Goal: Task Accomplishment & Management: Complete application form

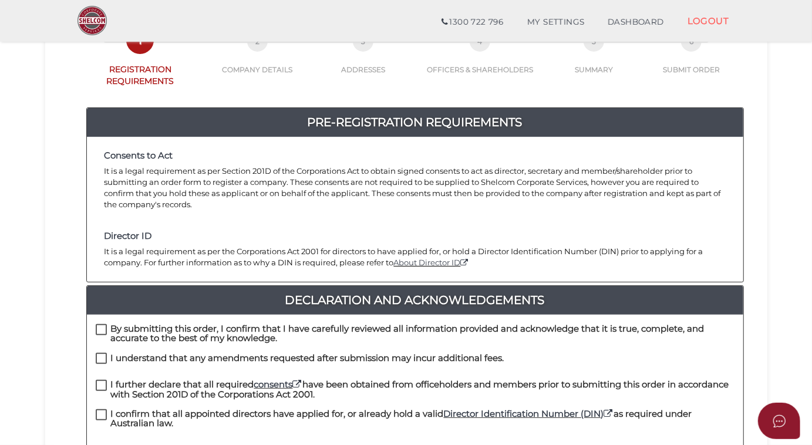
scroll to position [213, 0]
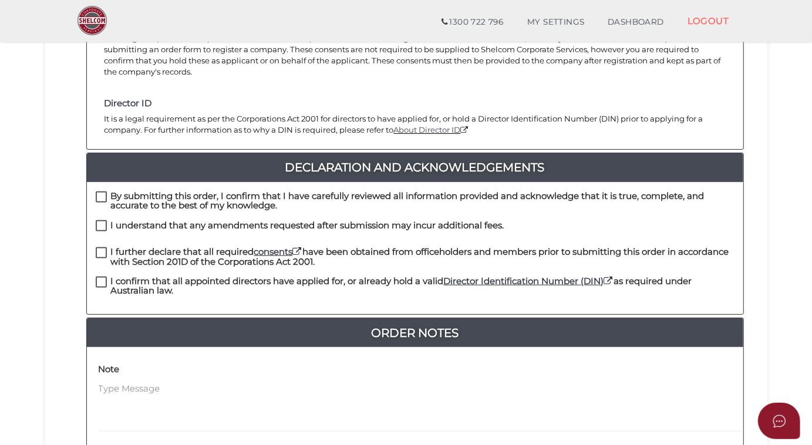
click at [100, 191] on label "By submitting this order, I confirm that I have carefully reviewed all informat…" at bounding box center [415, 198] width 639 height 15
checkbox input "true"
click at [100, 221] on label "I understand that any amendments requested after submission may incur additiona…" at bounding box center [300, 228] width 409 height 15
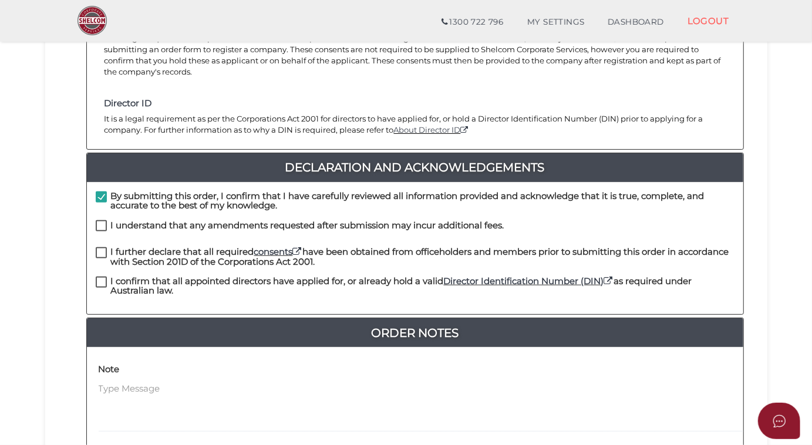
checkbox input "true"
click at [105, 247] on label "I further declare that all required consents have been obtained from officehold…" at bounding box center [415, 254] width 639 height 15
checkbox input "true"
click at [97, 277] on label "I confirm that all appointed directors have applied for, or already hold a vali…" at bounding box center [415, 284] width 639 height 15
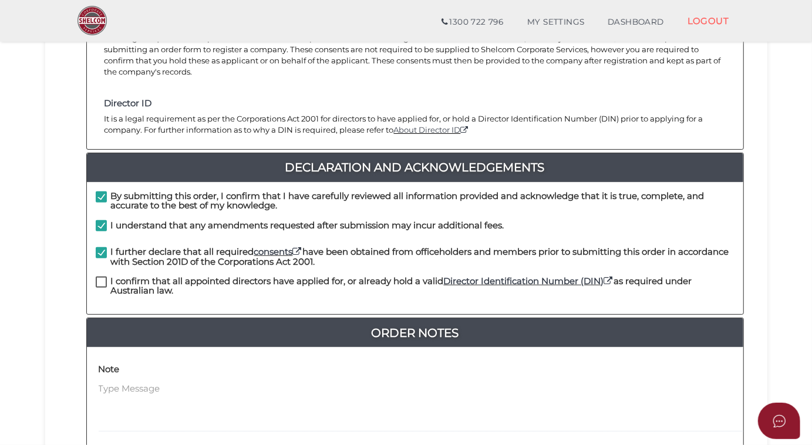
checkbox input "true"
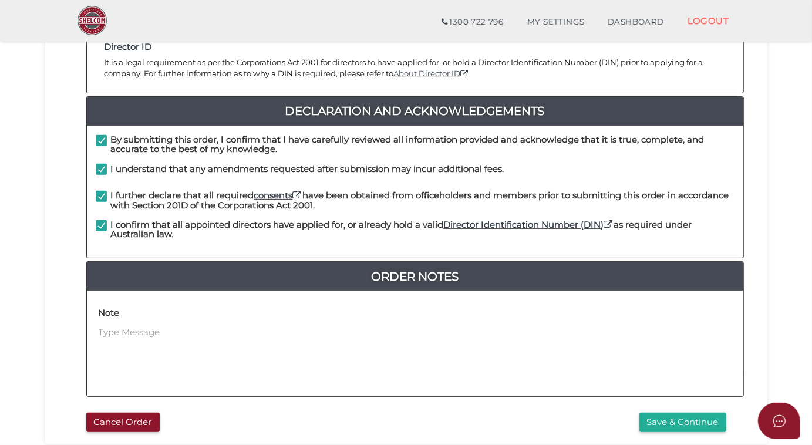
scroll to position [348, 0]
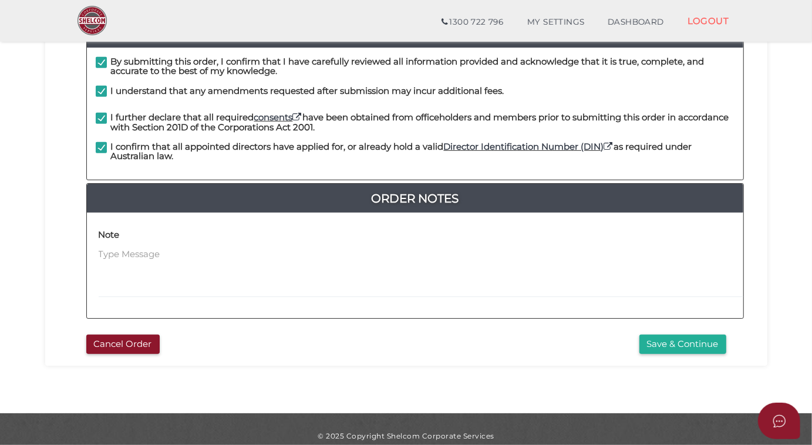
click at [681, 335] on button "Save & Continue" at bounding box center [683, 344] width 87 height 19
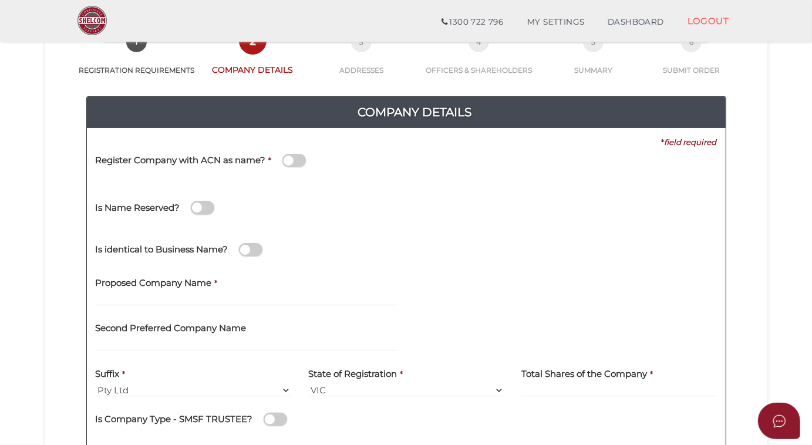
scroll to position [106, 0]
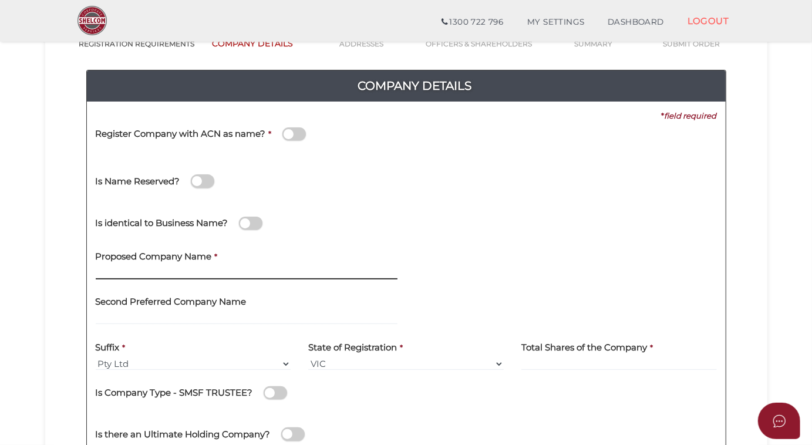
drag, startPoint x: 119, startPoint y: 274, endPoint x: 124, endPoint y: 270, distance: 6.4
click at [122, 271] on input "text" at bounding box center [247, 273] width 302 height 13
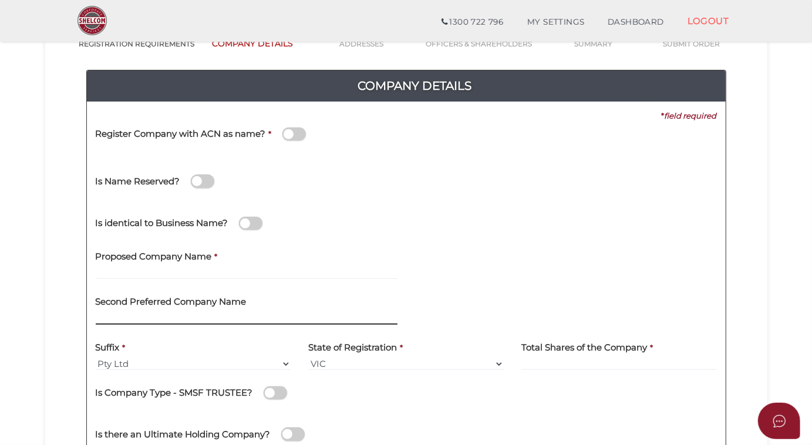
click at [106, 317] on input "text" at bounding box center [247, 318] width 302 height 13
paste input "Whitefox Manly"
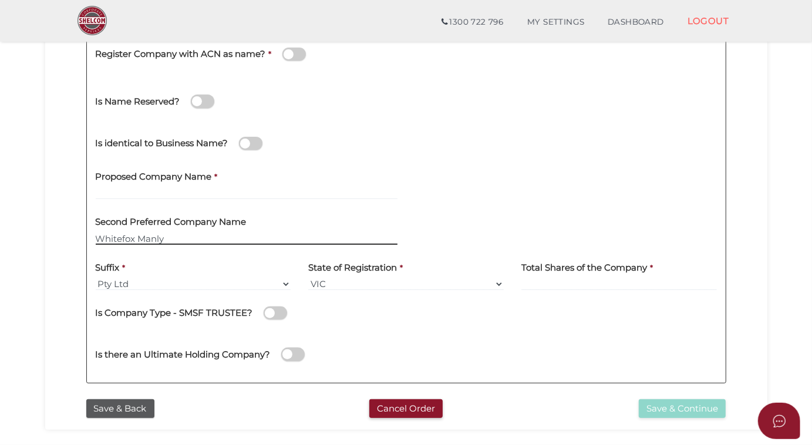
scroll to position [213, 0]
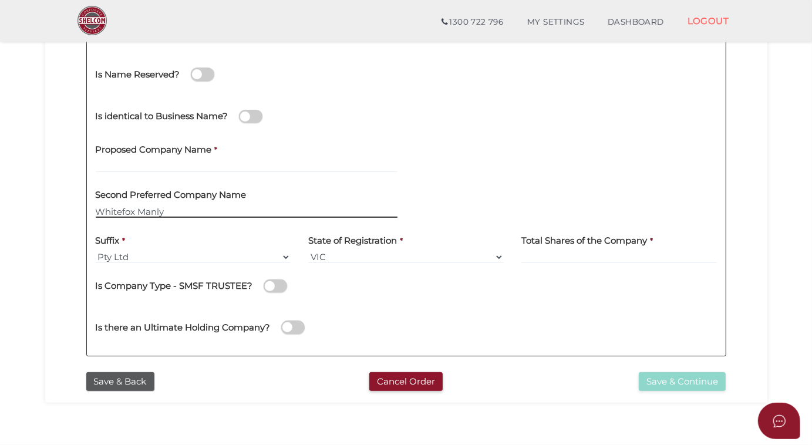
type input "Whitefox Manly"
click at [547, 247] on label "Total Shares of the Company" at bounding box center [584, 239] width 126 height 24
click at [537, 258] on input at bounding box center [619, 257] width 196 height 13
type input "12"
click at [543, 290] on div "Is Company Type - SMSF TRUSTEE?" at bounding box center [406, 284] width 621 height 24
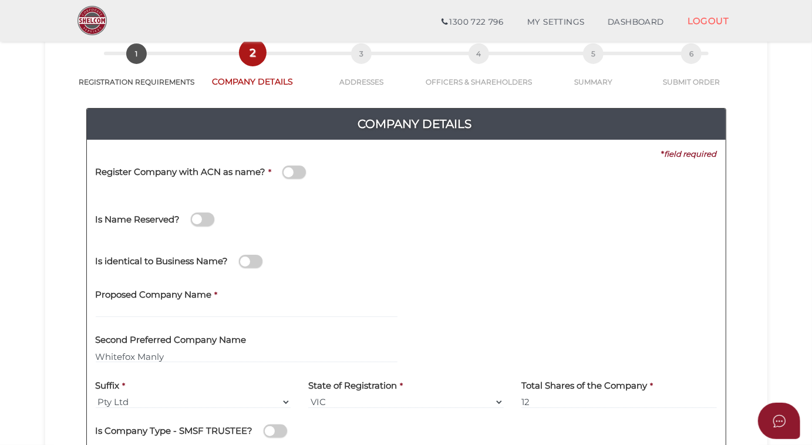
scroll to position [53, 0]
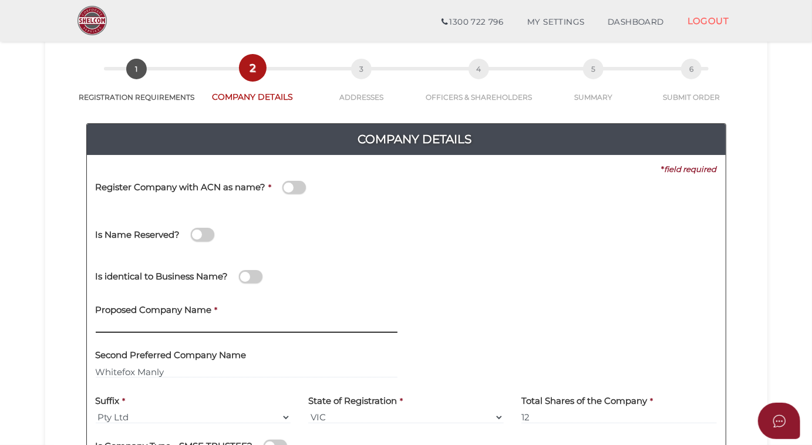
click at [110, 323] on input "text" at bounding box center [247, 326] width 302 height 13
drag, startPoint x: 166, startPoint y: 374, endPoint x: 73, endPoint y: 374, distance: 92.8
click at [73, 374] on div "Company Details 0f6e52f5f2eca68b2693963826271084 5378739547f5261f46aec8955153fb…" at bounding box center [406, 315] width 705 height 424
click at [99, 322] on input "text" at bounding box center [247, 326] width 302 height 13
paste input "Whitefox Manly"
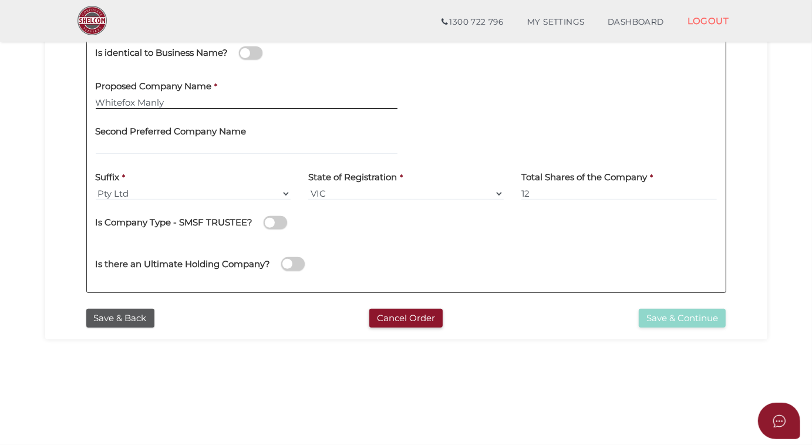
scroll to position [361, 0]
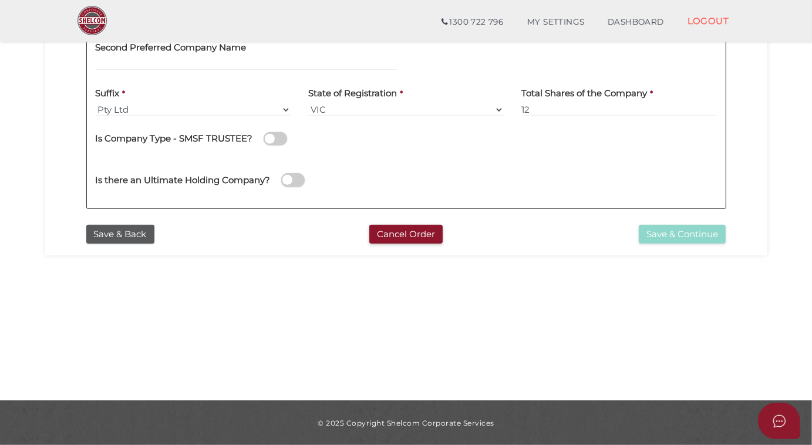
type input "Whitefox Manly"
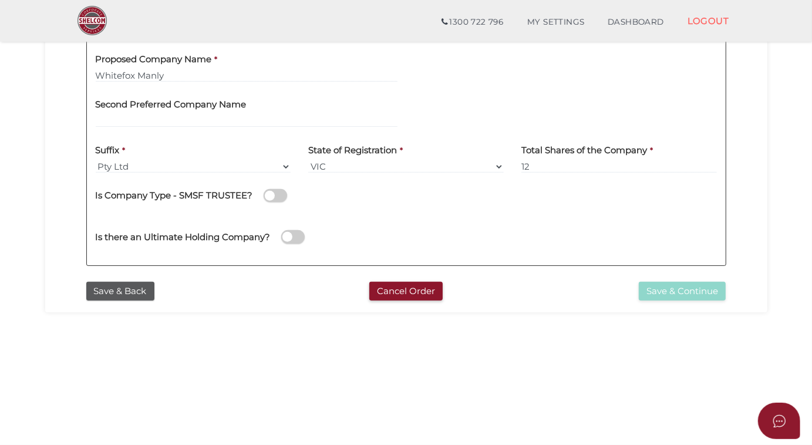
scroll to position [200, 0]
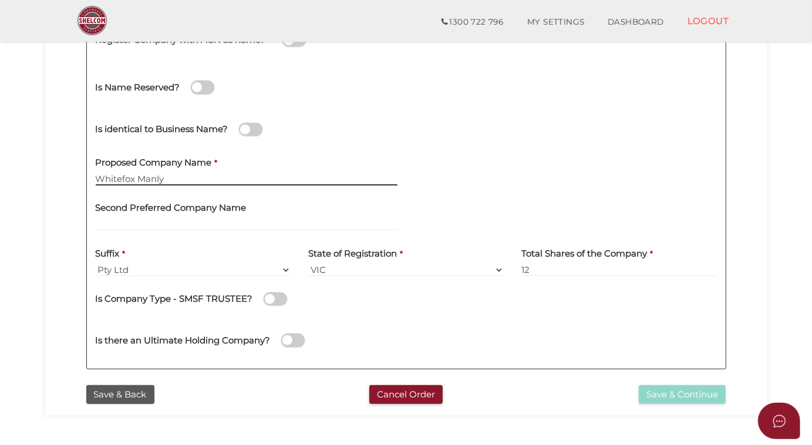
drag, startPoint x: 164, startPoint y: 183, endPoint x: 203, endPoint y: 179, distance: 39.0
click at [167, 182] on input "Whitefox Manly" at bounding box center [247, 179] width 302 height 13
click at [311, 154] on div "Proposed Company Name * Whitefox Manly" at bounding box center [247, 167] width 302 height 37
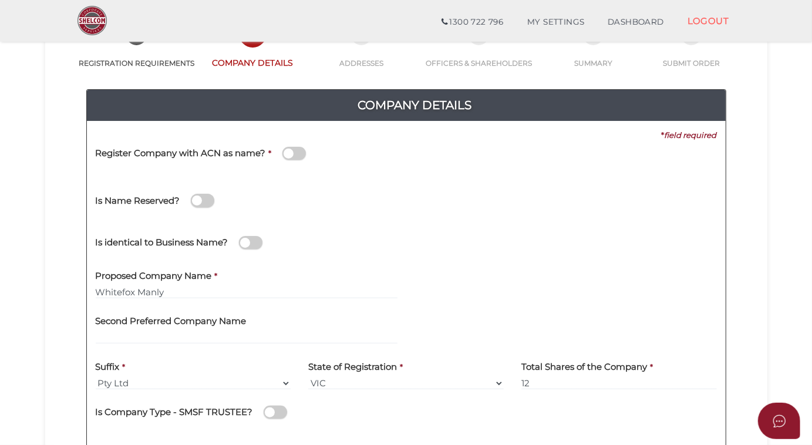
scroll to position [213, 0]
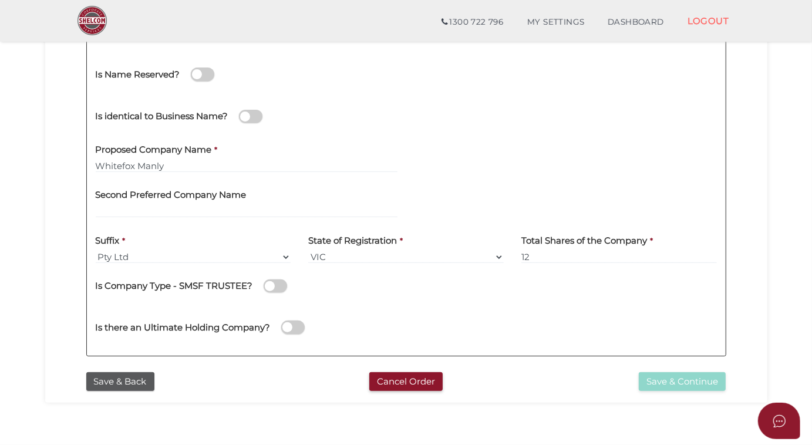
click at [127, 384] on button "Save & Back" at bounding box center [120, 381] width 68 height 19
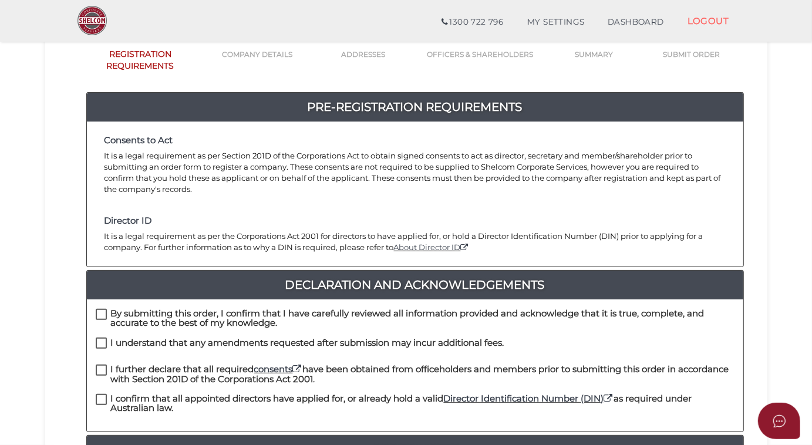
scroll to position [213, 0]
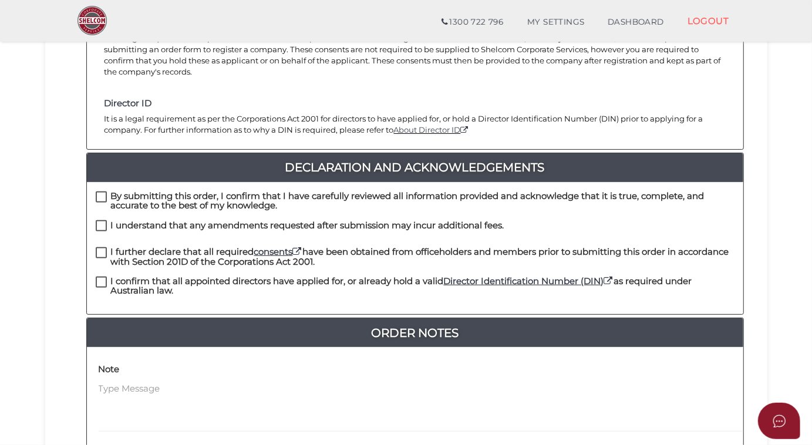
click at [99, 191] on label "By submitting this order, I confirm that I have carefully reviewed all informat…" at bounding box center [415, 198] width 639 height 15
checkbox input "true"
click at [102, 221] on label "I understand that any amendments requested after submission may incur additiona…" at bounding box center [300, 228] width 409 height 15
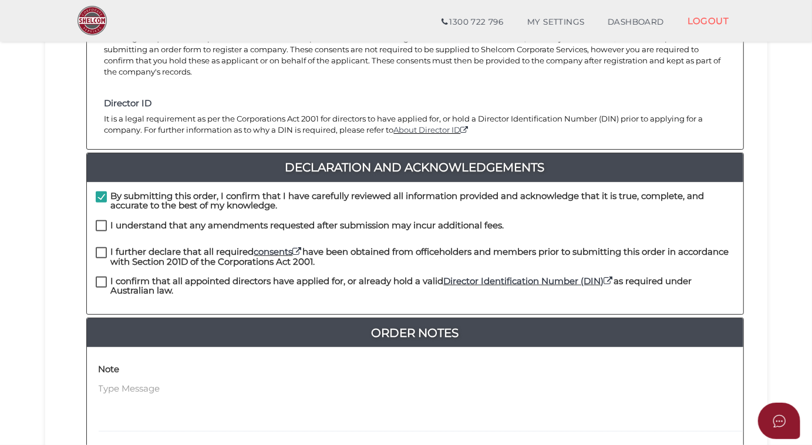
checkbox input "true"
click at [100, 247] on label "I further declare that all required consents have been obtained from officehold…" at bounding box center [415, 254] width 639 height 15
checkbox input "true"
click at [100, 277] on label "I confirm that all appointed directors have applied for, or already hold a vali…" at bounding box center [415, 284] width 639 height 15
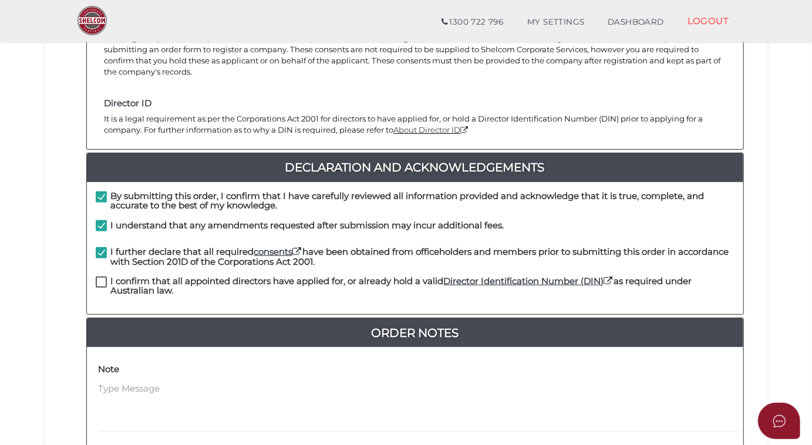
checkbox input "true"
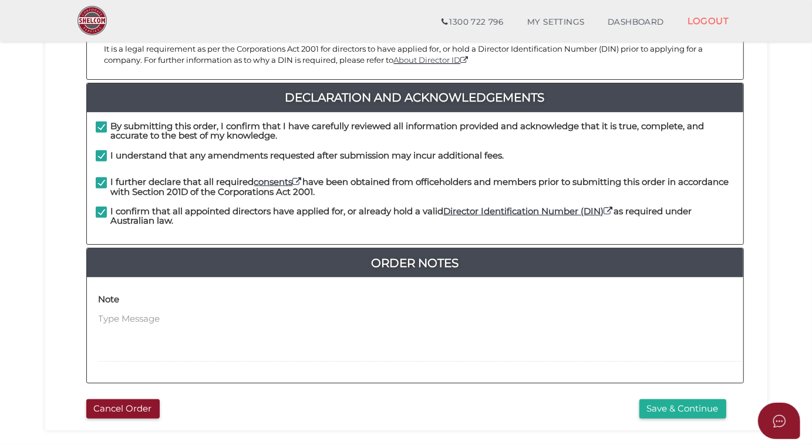
scroll to position [348, 0]
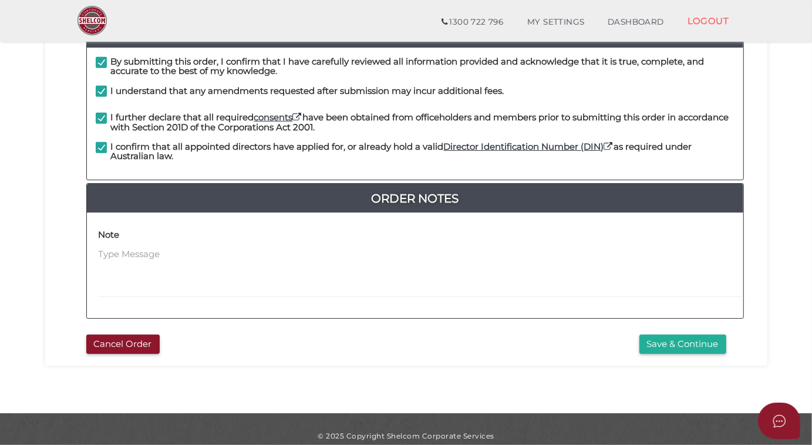
click at [657, 335] on button "Save & Continue" at bounding box center [683, 344] width 87 height 19
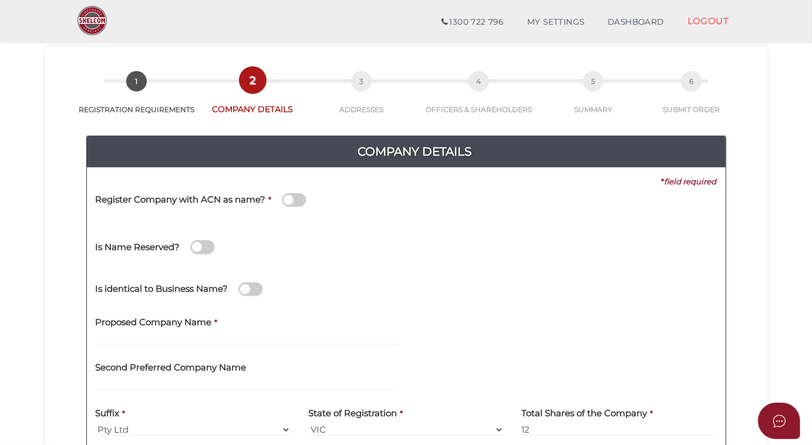
scroll to position [106, 0]
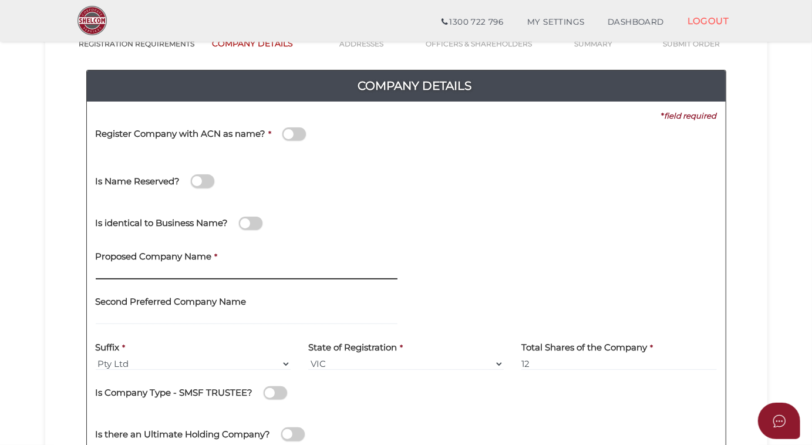
click at [103, 267] on input "text" at bounding box center [247, 273] width 302 height 13
paste input "Whitefox Manly"
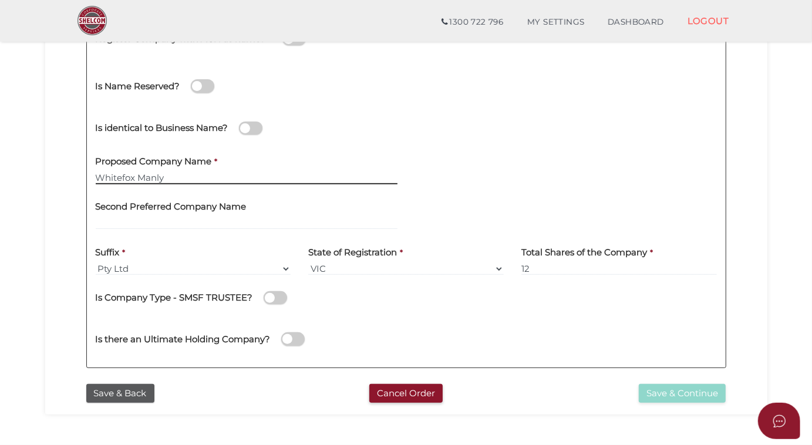
scroll to position [160, 0]
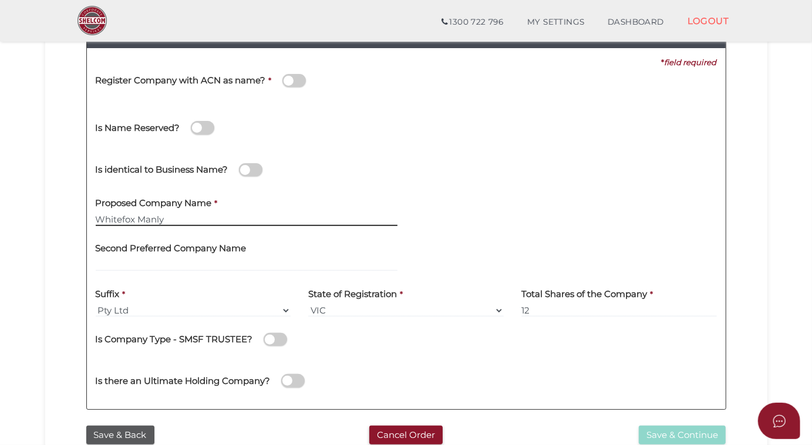
type input "Whitefox Manly"
click at [233, 308] on select "Pty Ltd Pty Ltd Pty. Ltd. Pty Limited Proprietary Limited Proprietary Ltd" at bounding box center [194, 310] width 196 height 13
click at [96, 304] on select "Pty Ltd Pty Ltd Pty. Ltd. Pty Limited Proprietary Limited Proprietary Ltd" at bounding box center [194, 310] width 196 height 13
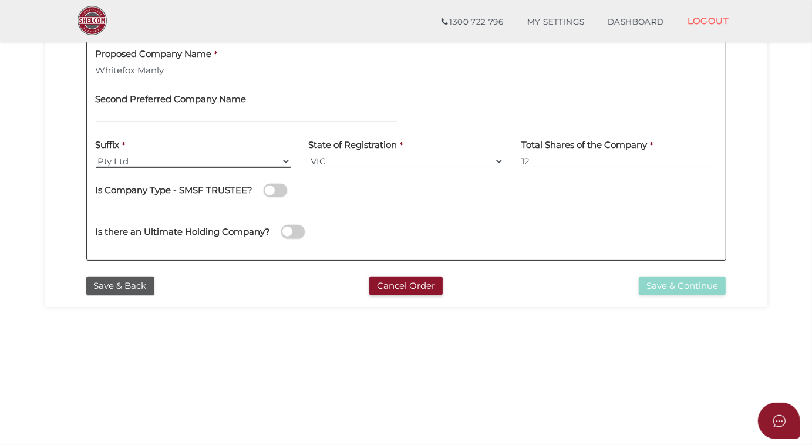
scroll to position [254, 0]
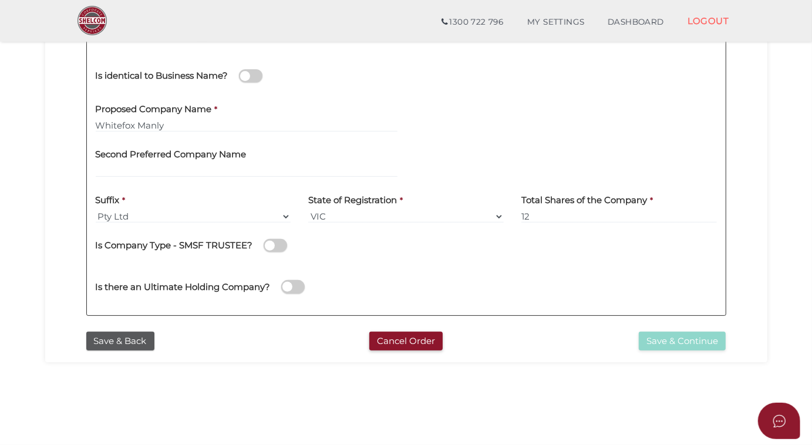
click at [390, 208] on label "State of Registration" at bounding box center [352, 198] width 89 height 24
click at [501, 218] on select "VIC ACT NSW NT QLD TAS WA SA" at bounding box center [406, 216] width 196 height 13
click at [308, 210] on select "VIC ACT NSW NT QLD TAS WA SA" at bounding box center [406, 216] width 196 height 13
click at [543, 215] on input "12" at bounding box center [619, 216] width 196 height 13
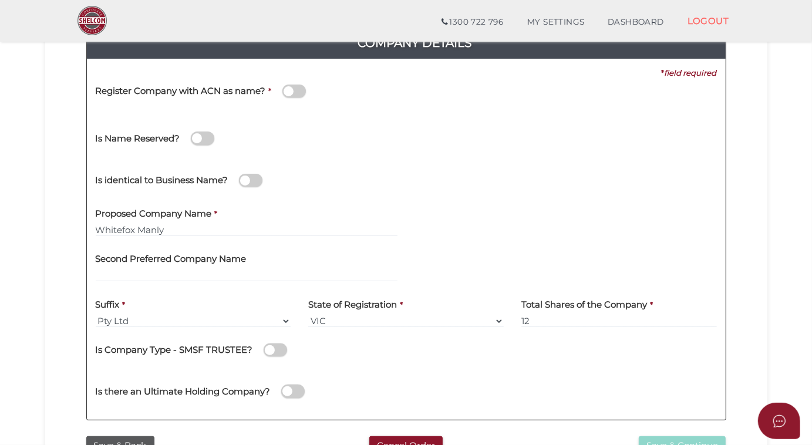
scroll to position [147, 0]
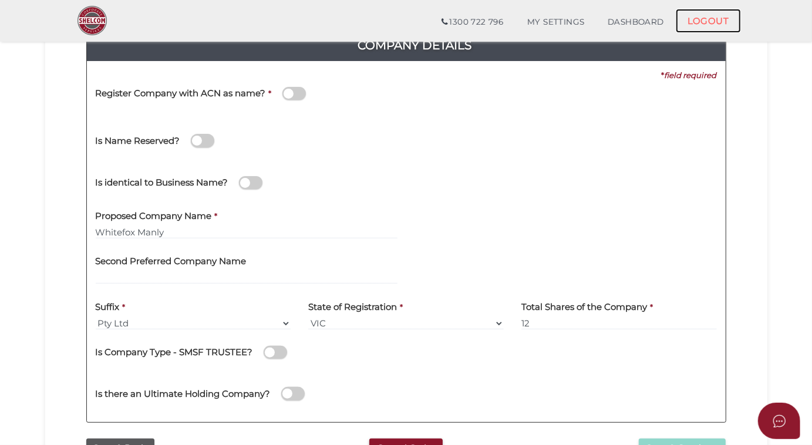
click at [709, 20] on link "LOGOUT" at bounding box center [708, 21] width 65 height 24
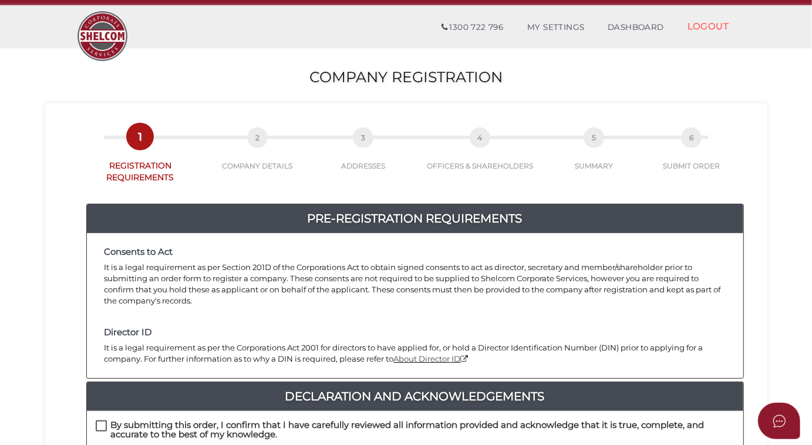
scroll to position [160, 0]
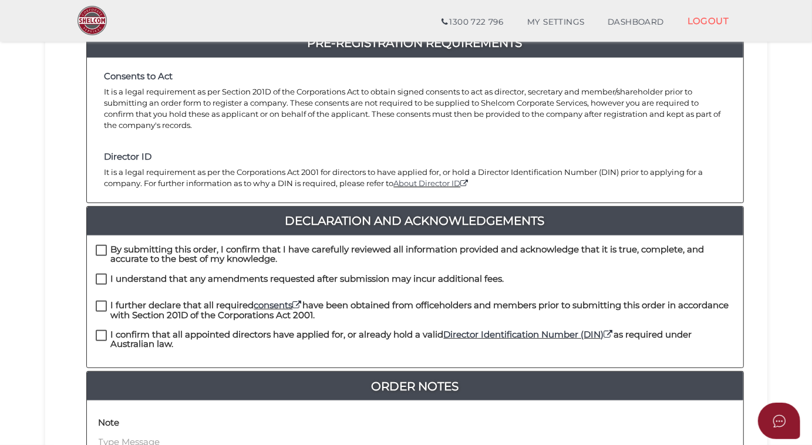
click at [100, 245] on label "By submitting this order, I confirm that I have carefully reviewed all informat…" at bounding box center [415, 252] width 639 height 15
checkbox input "true"
click at [100, 274] on label "I understand that any amendments requested after submission may incur additiona…" at bounding box center [300, 281] width 409 height 15
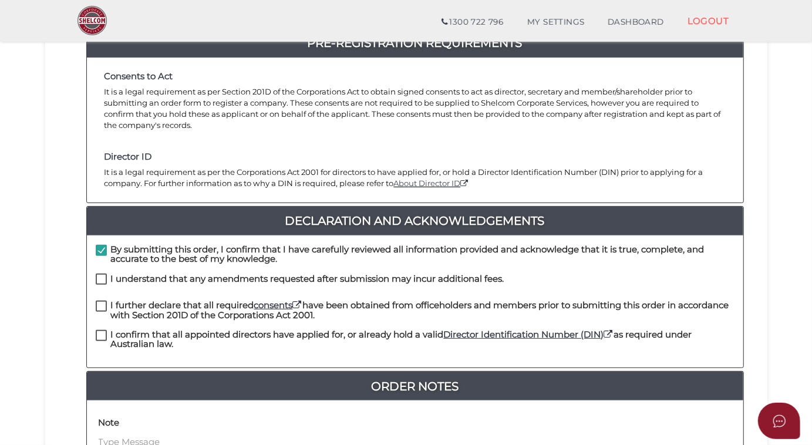
checkbox input "true"
click at [102, 301] on label "I further declare that all required consents have been obtained from officehold…" at bounding box center [415, 308] width 639 height 15
checkbox input "true"
click at [102, 330] on label "I confirm that all appointed directors have applied for, or already hold a vali…" at bounding box center [415, 337] width 639 height 15
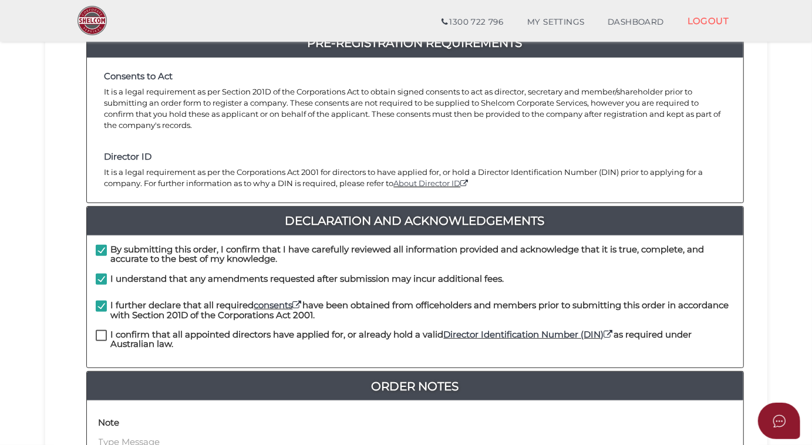
checkbox input "true"
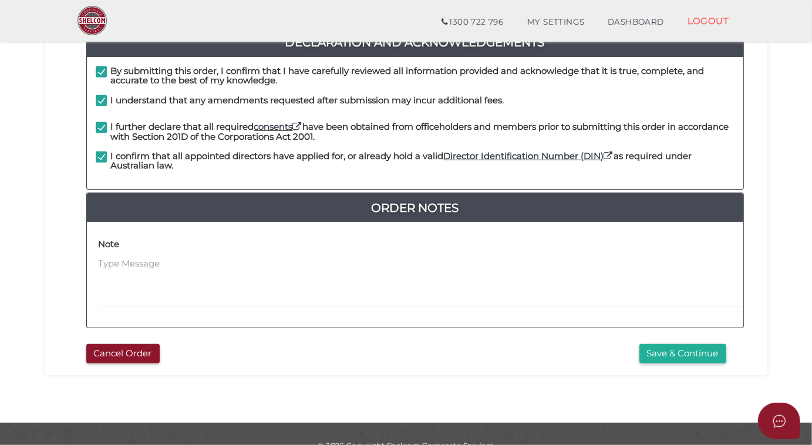
scroll to position [348, 0]
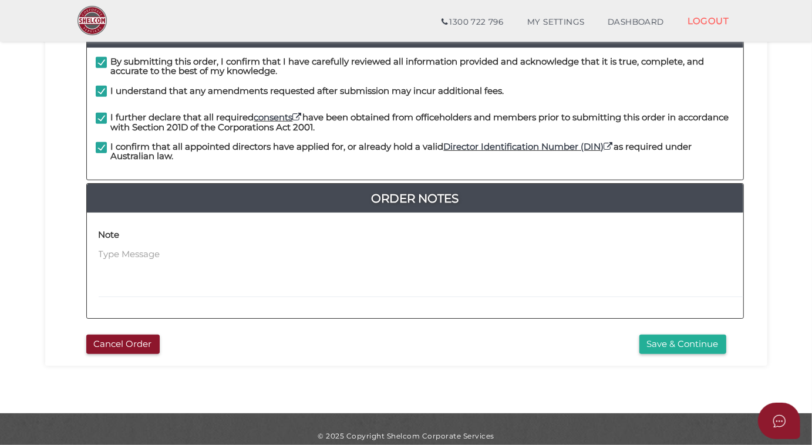
click at [681, 335] on button "Save & Continue" at bounding box center [683, 344] width 87 height 19
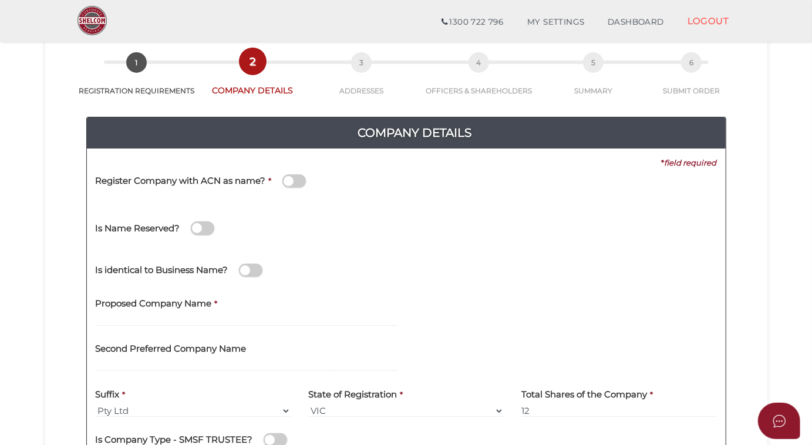
scroll to position [160, 0]
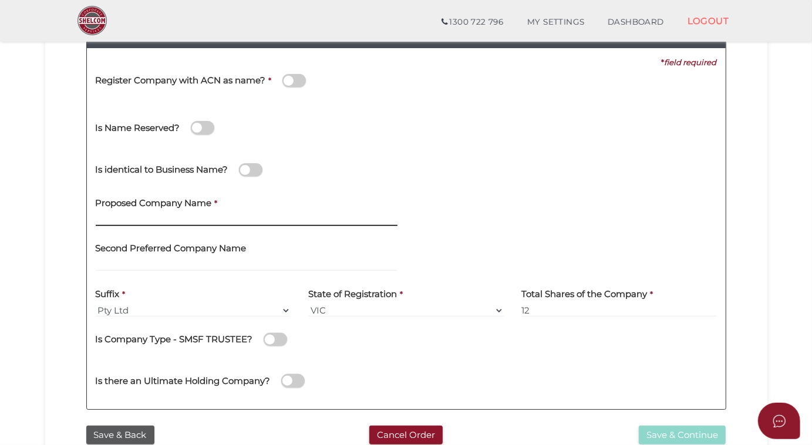
click at [116, 217] on input "text" at bounding box center [247, 219] width 302 height 13
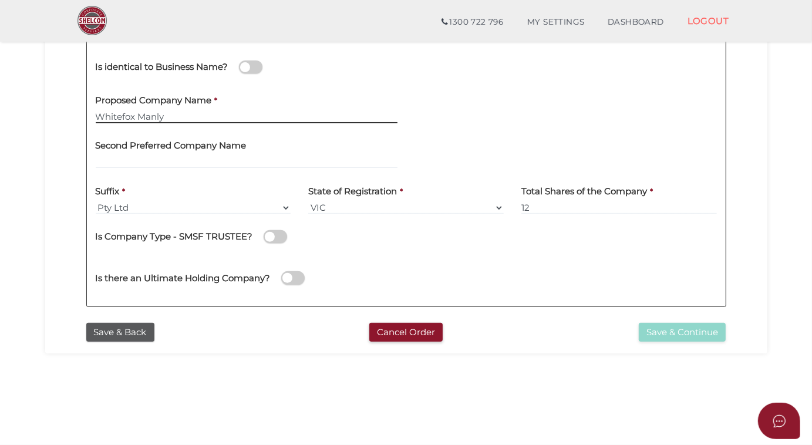
scroll to position [267, 0]
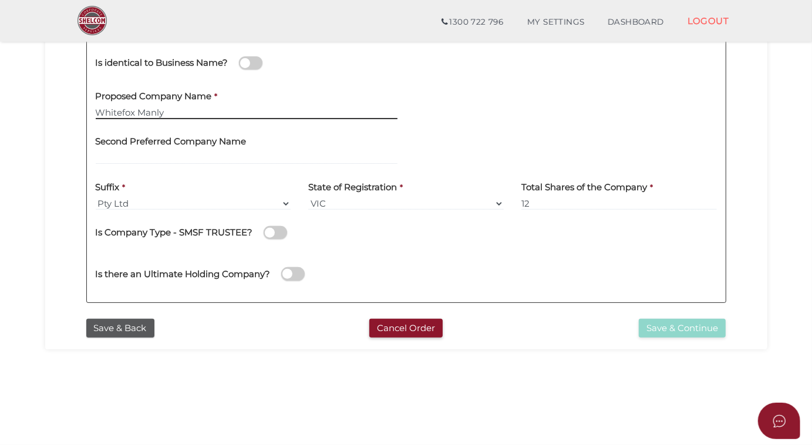
type input "Whitefox Manly"
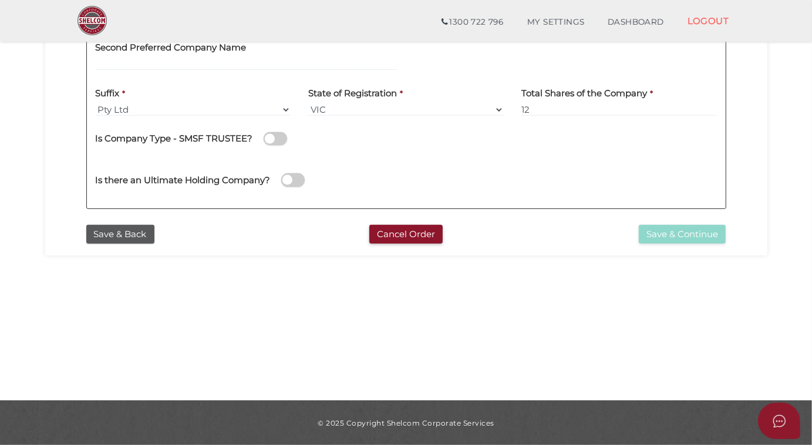
scroll to position [307, 0]
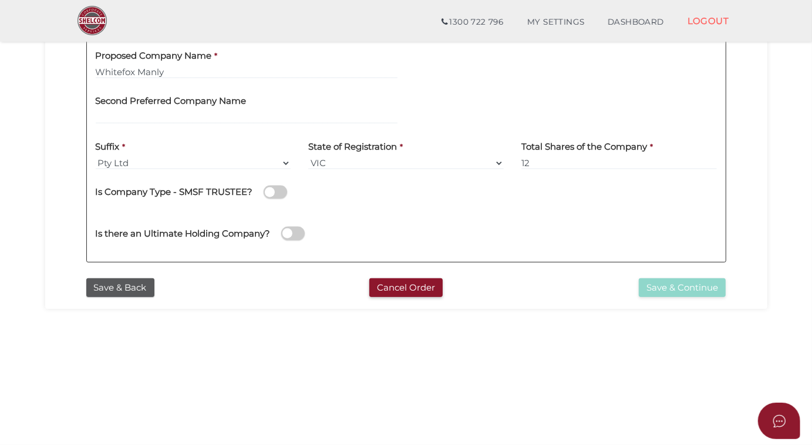
click at [545, 179] on div "Is Company Type - SMSF TRUSTEE?" at bounding box center [406, 191] width 621 height 24
click at [536, 162] on input "12" at bounding box center [619, 163] width 196 height 13
click at [366, 166] on select "VIC ACT NSW NT QLD TAS WA SA" at bounding box center [406, 163] width 196 height 13
click at [336, 164] on select "VIC ACT NSW NT QLD TAS WA SA" at bounding box center [406, 163] width 196 height 13
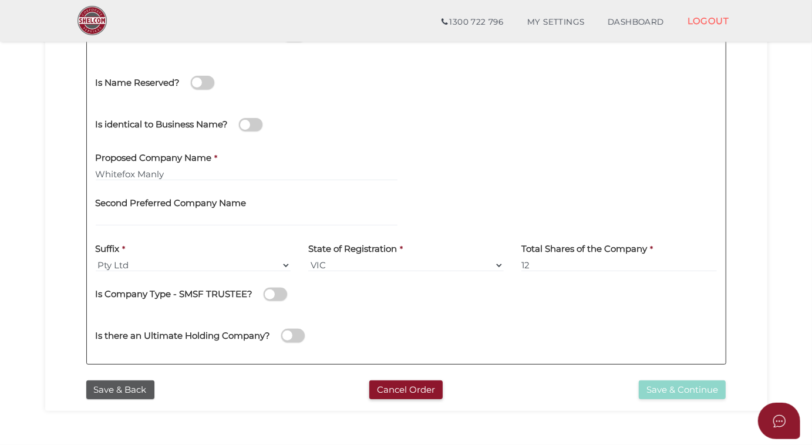
scroll to position [0, 0]
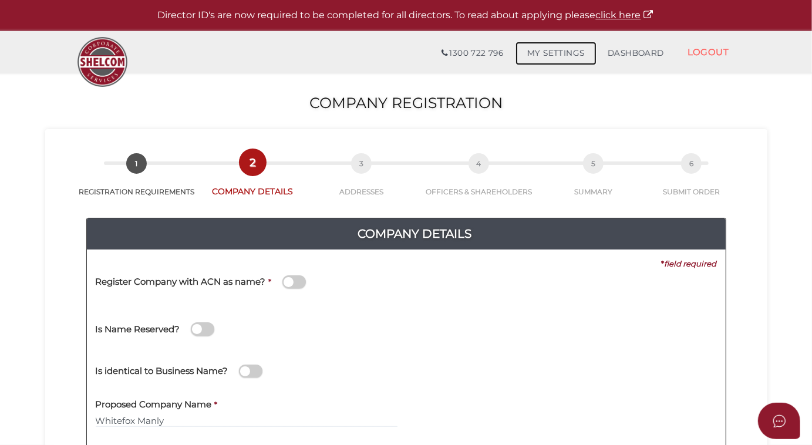
click at [564, 54] on link "MY SETTINGS" at bounding box center [556, 53] width 81 height 23
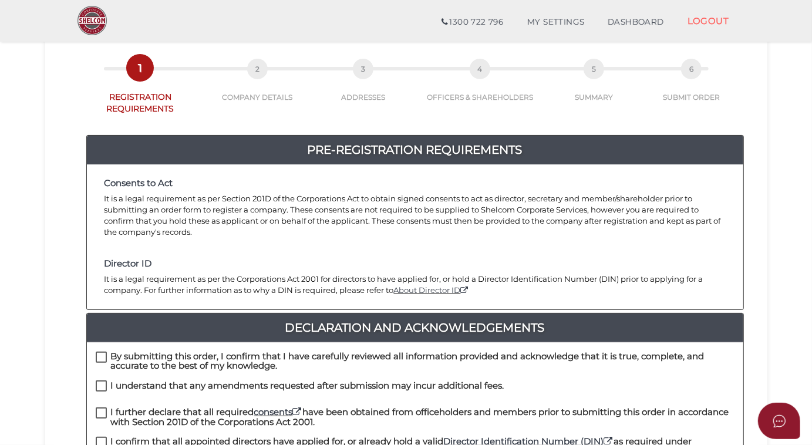
scroll to position [267, 0]
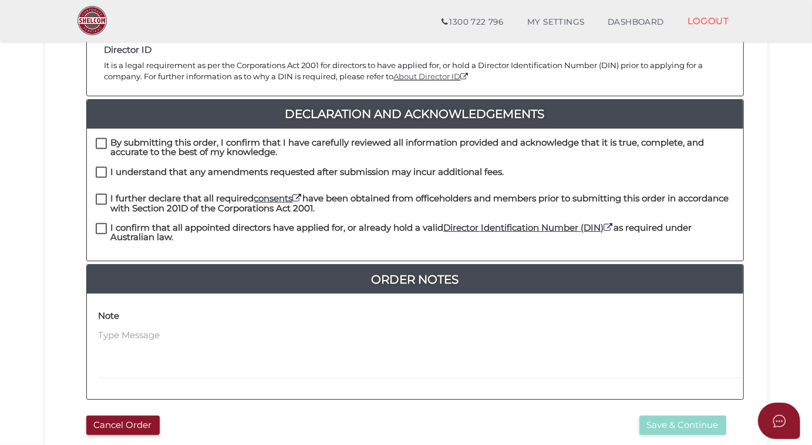
click at [102, 138] on label "By submitting this order, I confirm that I have carefully reviewed all informat…" at bounding box center [415, 145] width 639 height 15
checkbox input "true"
click at [96, 167] on label "I understand that any amendments requested after submission may incur additiona…" at bounding box center [300, 174] width 409 height 15
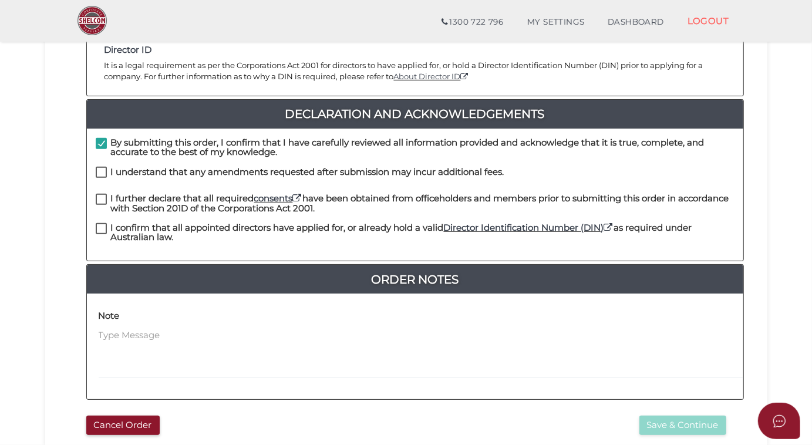
checkbox input "true"
click at [101, 194] on label "I further declare that all required consents have been obtained from officehold…" at bounding box center [415, 201] width 639 height 15
checkbox input "true"
click at [100, 223] on label "I confirm that all appointed directors have applied for, or already hold a vali…" at bounding box center [415, 230] width 639 height 15
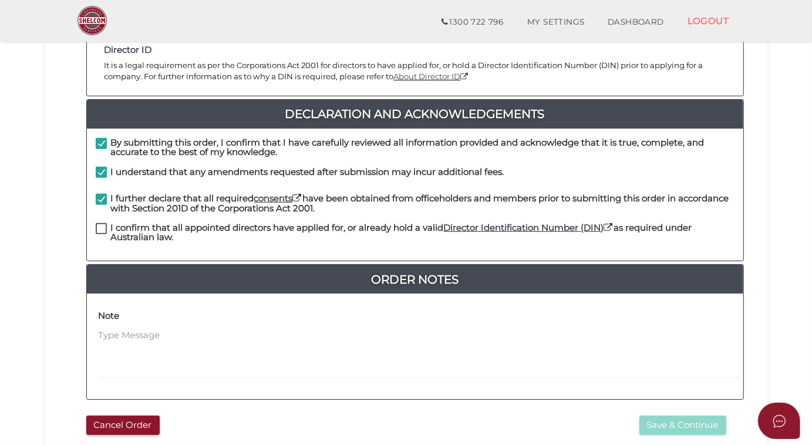
checkbox input "true"
click at [705, 416] on button "Save & Continue" at bounding box center [683, 425] width 87 height 19
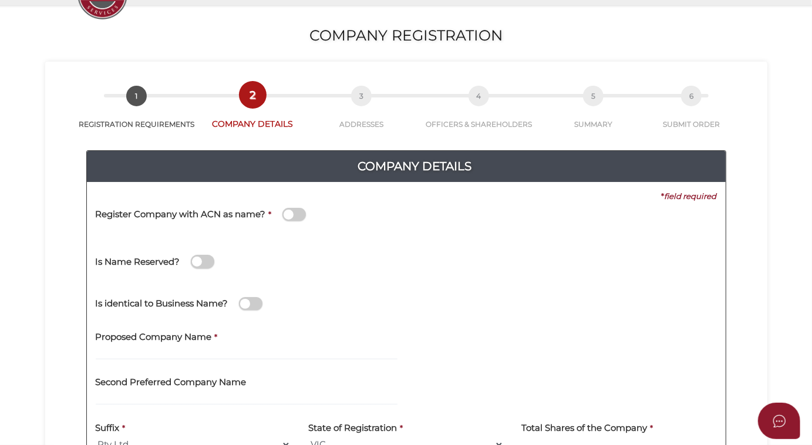
scroll to position [160, 0]
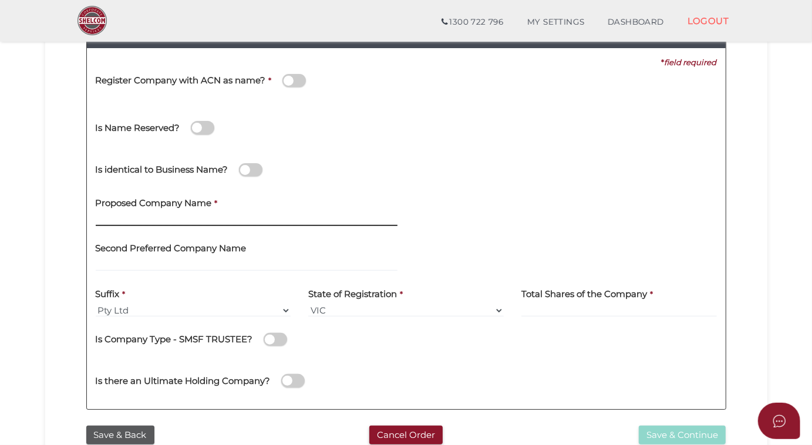
click at [118, 220] on input "text" at bounding box center [247, 219] width 302 height 13
type input "Whitefox Manly"
click at [539, 309] on input at bounding box center [619, 310] width 196 height 13
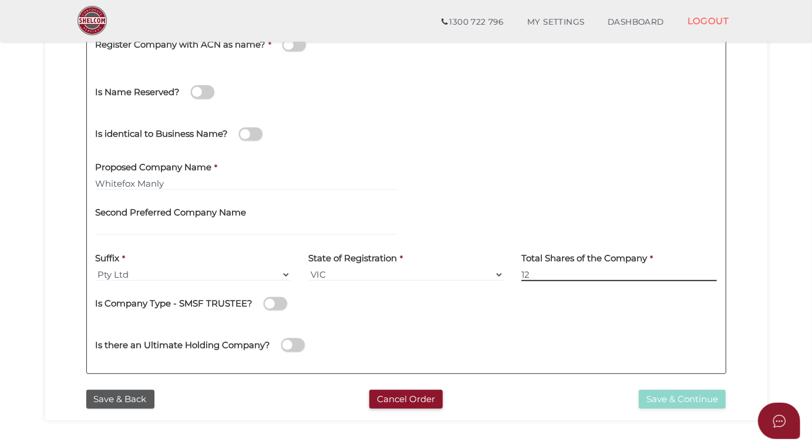
scroll to position [267, 0]
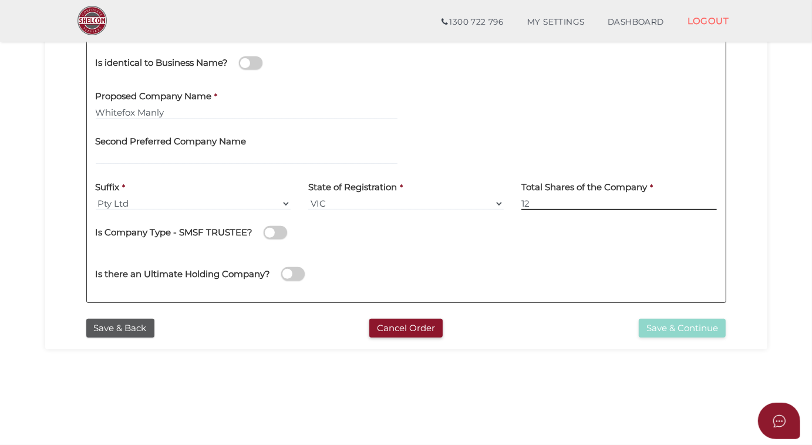
type input "12"
click at [514, 269] on div "Is there an Ultimate Holding Company?" at bounding box center [406, 272] width 639 height 42
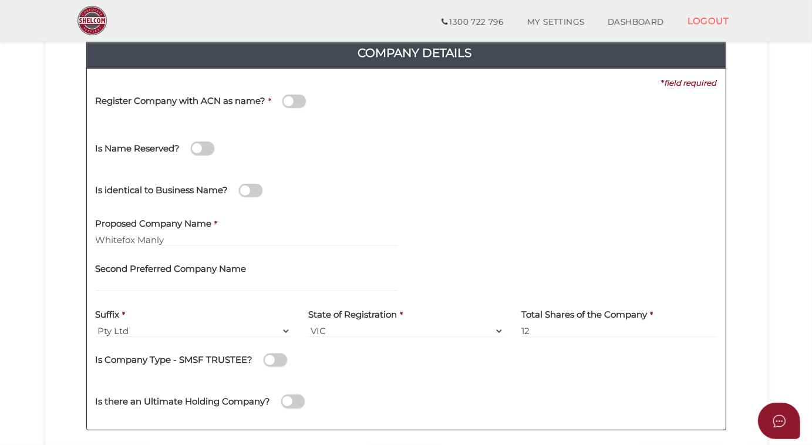
scroll to position [0, 0]
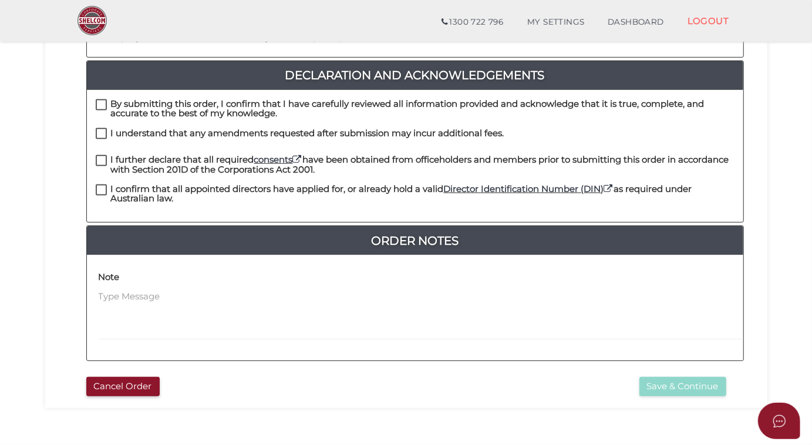
scroll to position [348, 0]
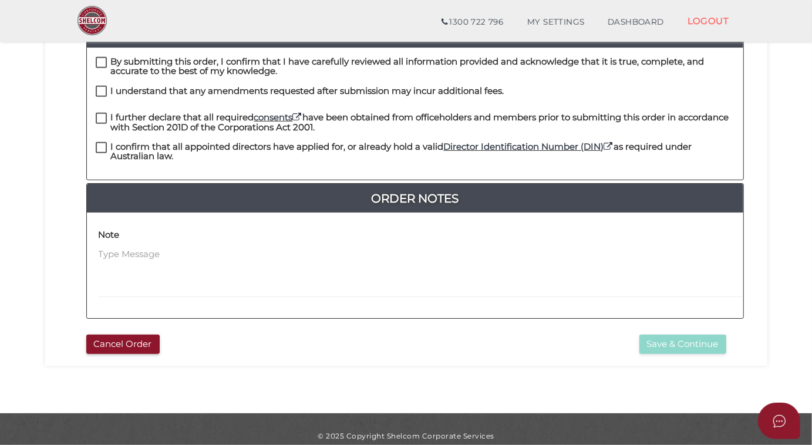
click at [111, 335] on button "Cancel Order" at bounding box center [122, 344] width 73 height 19
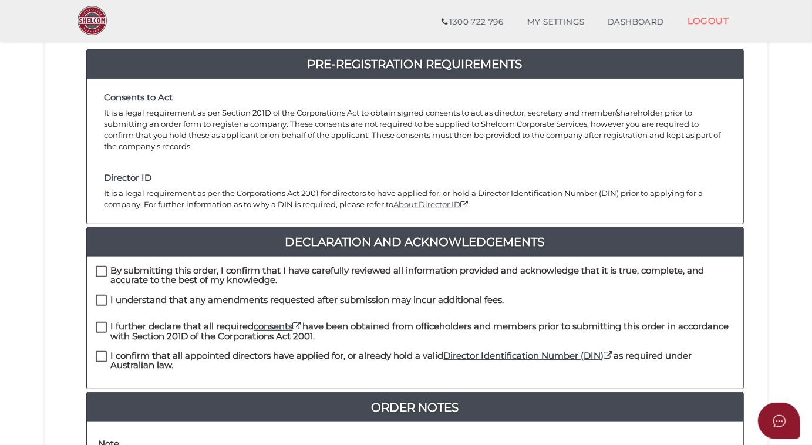
scroll to position [160, 0]
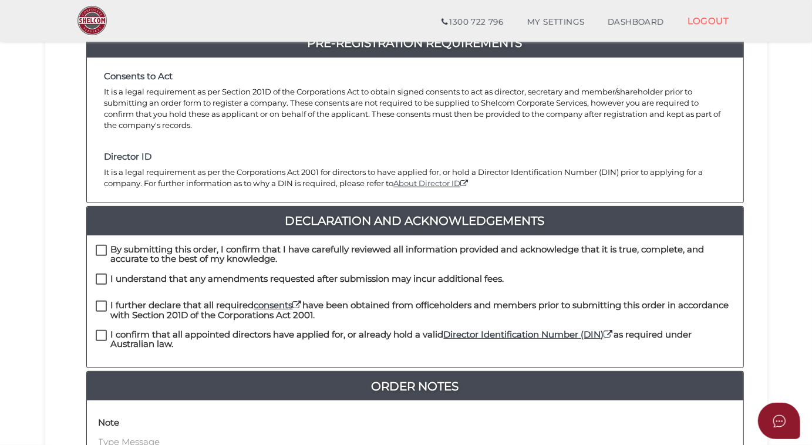
click at [100, 245] on label "By submitting this order, I confirm that I have carefully reviewed all informat…" at bounding box center [415, 252] width 639 height 15
checkbox input "true"
click at [97, 274] on label "I understand that any amendments requested after submission may incur additiona…" at bounding box center [300, 281] width 409 height 15
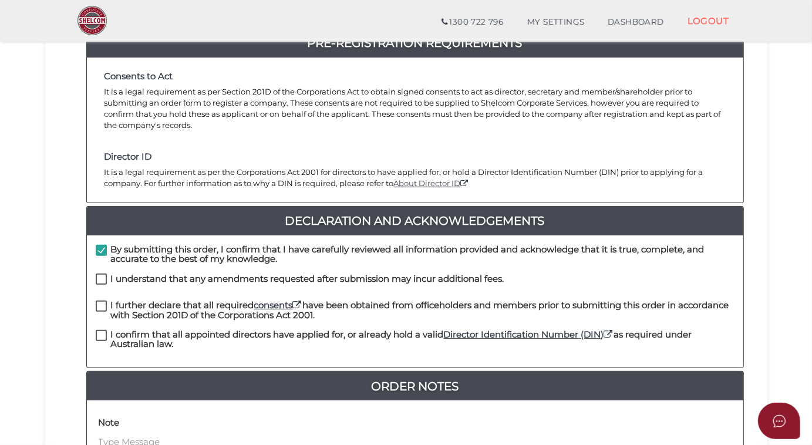
checkbox input "true"
click at [101, 301] on label "I further declare that all required consents have been obtained from officehold…" at bounding box center [415, 308] width 639 height 15
checkbox input "true"
drag, startPoint x: 99, startPoint y: 321, endPoint x: 157, endPoint y: 328, distance: 58.5
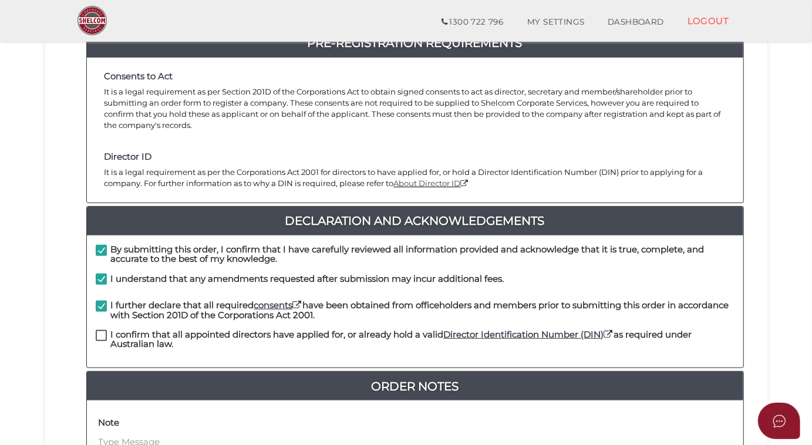
click at [102, 330] on label "I confirm that all appointed directors have applied for, or already hold a vali…" at bounding box center [415, 337] width 639 height 15
checkbox input "true"
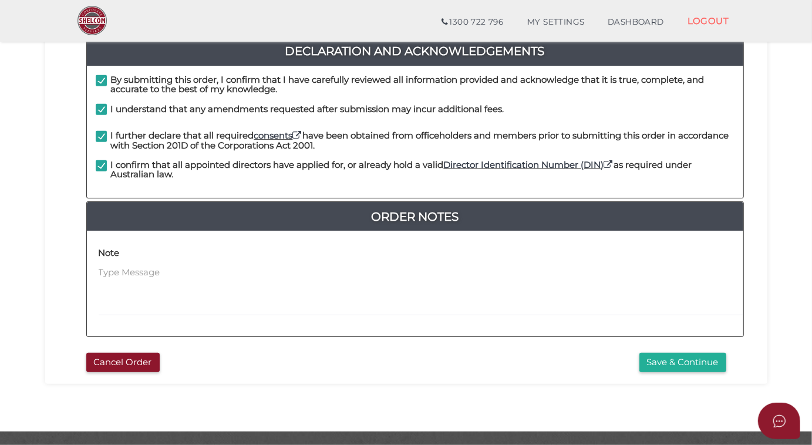
scroll to position [348, 0]
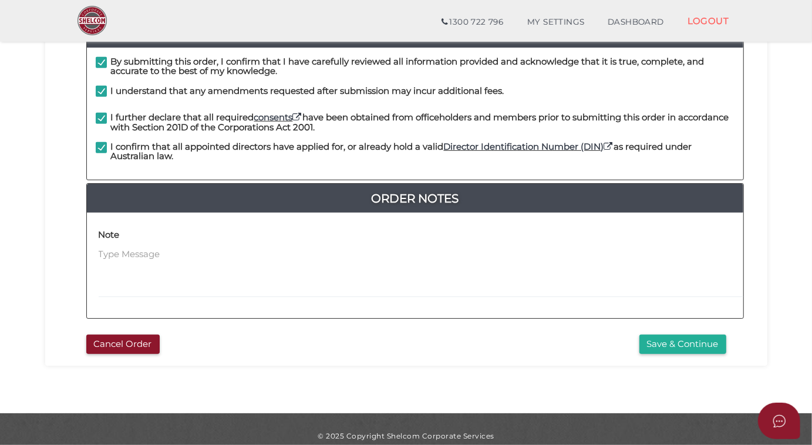
click at [676, 335] on button "Save & Continue" at bounding box center [683, 344] width 87 height 19
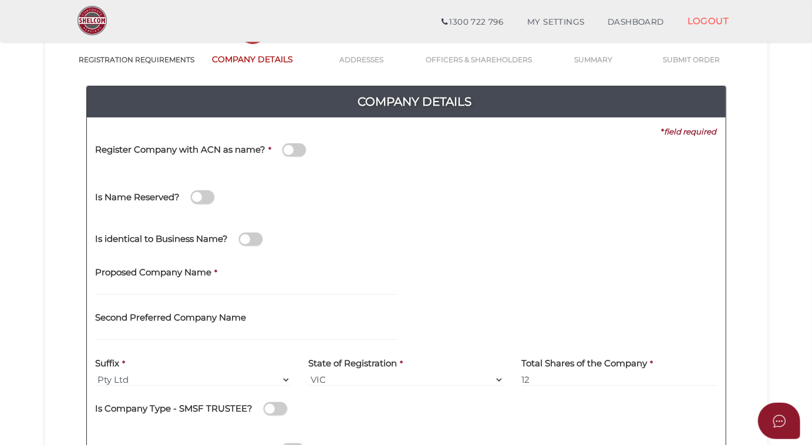
scroll to position [160, 0]
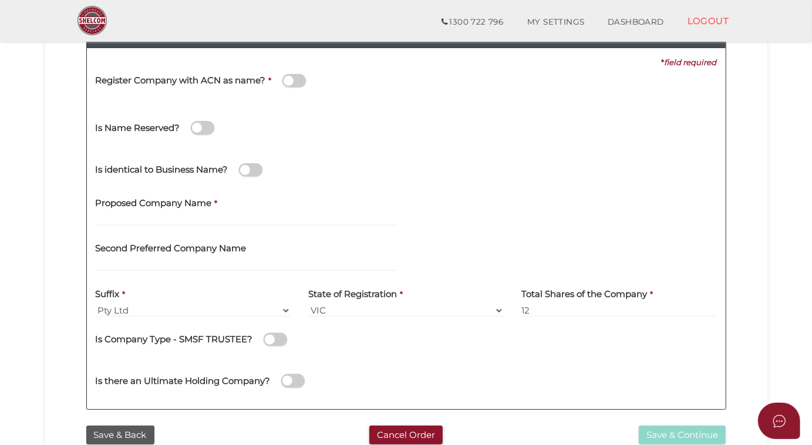
click at [97, 212] on label "Proposed Company Name" at bounding box center [154, 201] width 116 height 24
click at [103, 218] on input "text" at bounding box center [247, 219] width 302 height 13
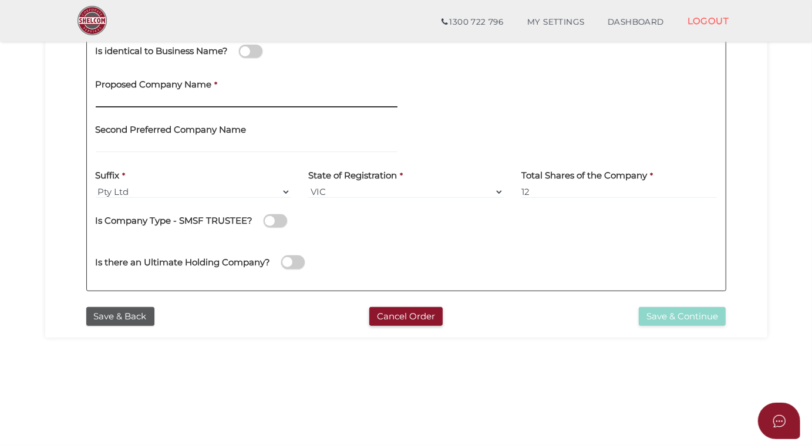
scroll to position [267, 0]
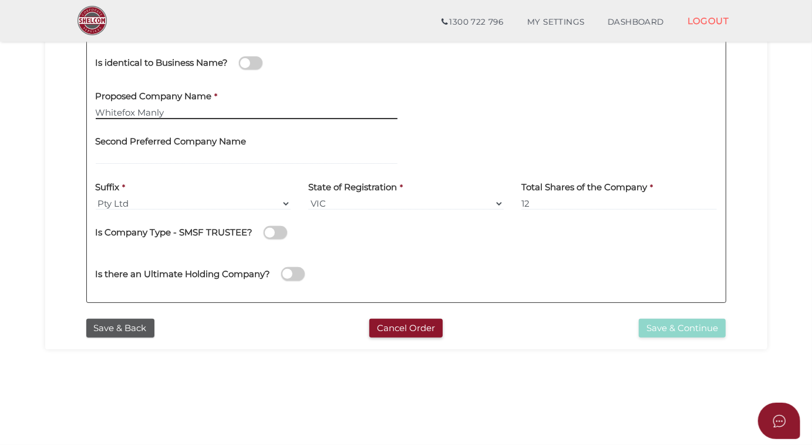
type input "Whitefox Manly"
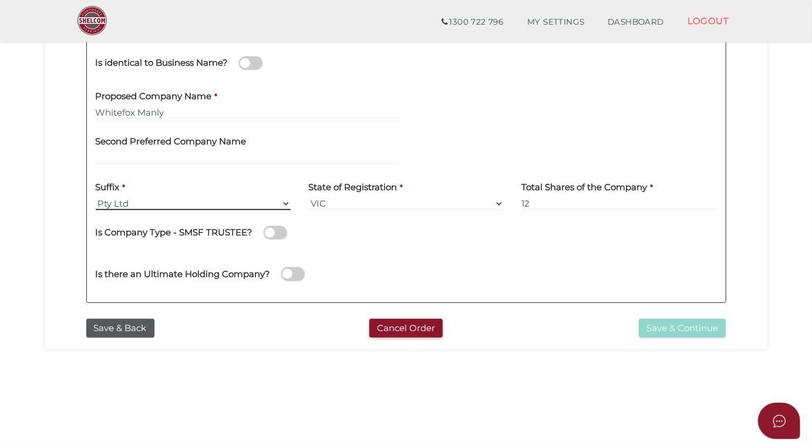
drag, startPoint x: 145, startPoint y: 202, endPoint x: 164, endPoint y: 201, distance: 19.4
click at [145, 202] on select "Pty Ltd Pty Ltd Pty. Ltd. Pty Limited Proprietary Limited Proprietary Ltd" at bounding box center [194, 203] width 196 height 13
select select "Pty Ltd"
click at [96, 197] on select "Pty Ltd Pty Ltd Pty. Ltd. Pty Limited Proprietary Limited Proprietary Ltd" at bounding box center [194, 203] width 196 height 13
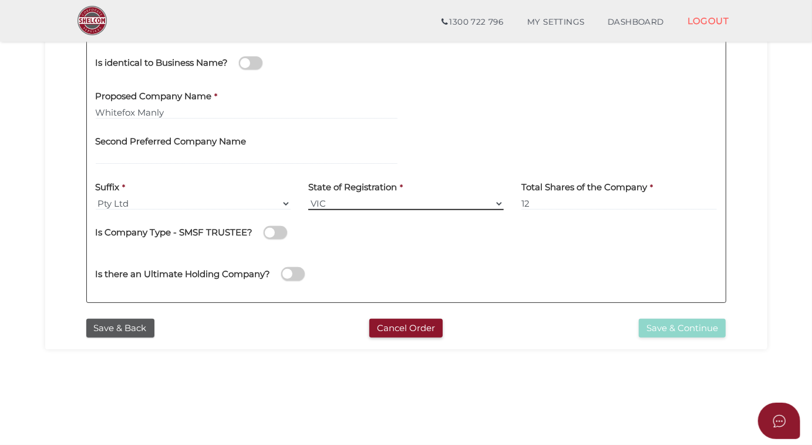
click at [367, 206] on select "VIC ACT NSW NT QLD TAS WA SA" at bounding box center [406, 203] width 196 height 13
click at [308, 197] on select "VIC ACT NSW NT QLD TAS WA SA" at bounding box center [406, 203] width 196 height 13
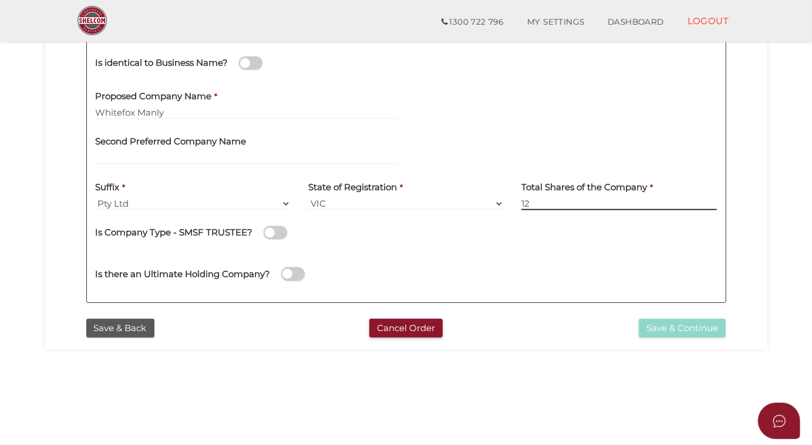
click at [544, 204] on input "12" at bounding box center [619, 203] width 196 height 13
type input "1"
type input "12"
click at [443, 234] on div "Is Company Type - SMSF TRUSTEE?" at bounding box center [406, 231] width 621 height 24
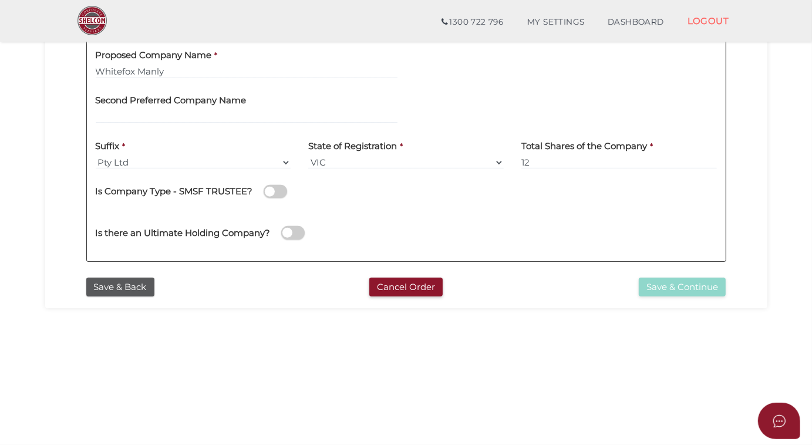
scroll to position [307, 0]
click at [781, 420] on icon "Open asap" at bounding box center [779, 421] width 6 height 2
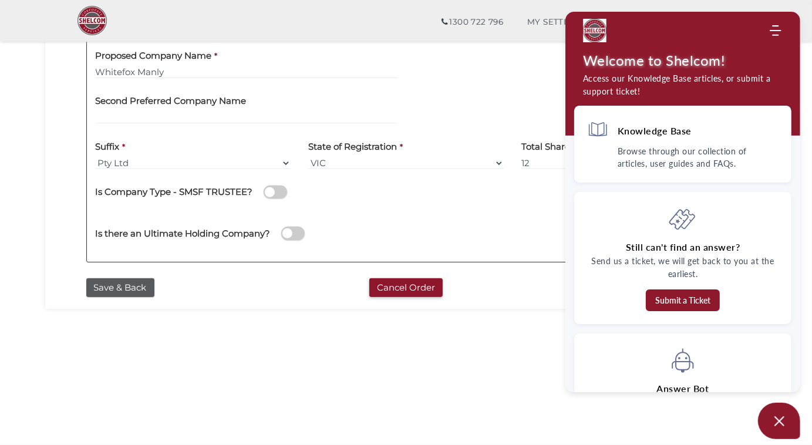
click at [776, 425] on icon "Open asap" at bounding box center [780, 421] width 10 height 10
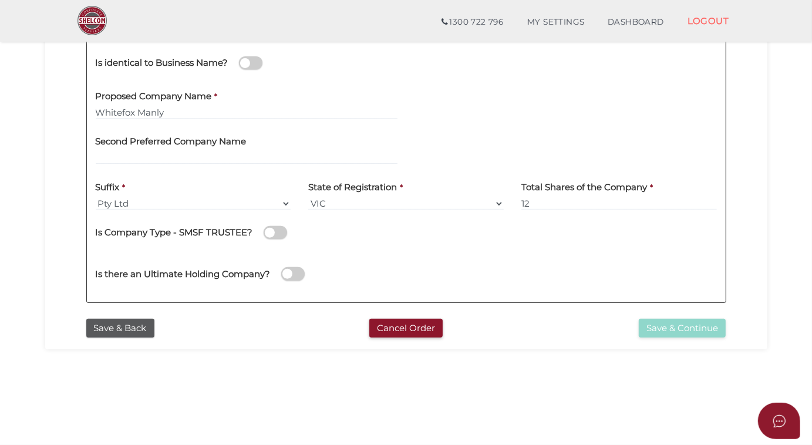
scroll to position [361, 0]
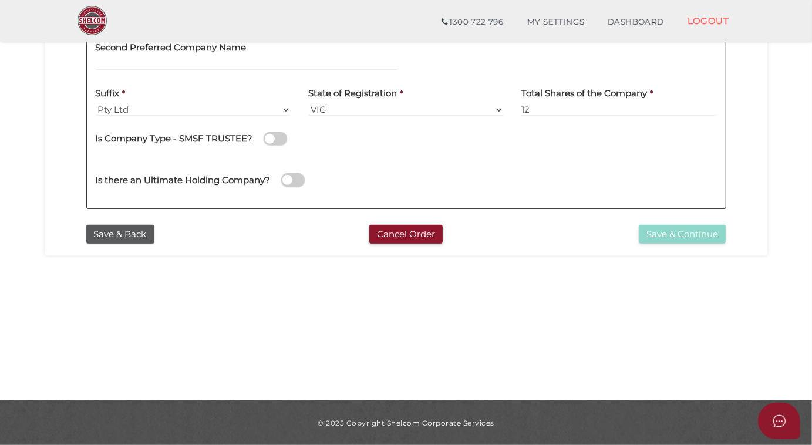
click at [109, 234] on button "Save & Back" at bounding box center [120, 234] width 68 height 19
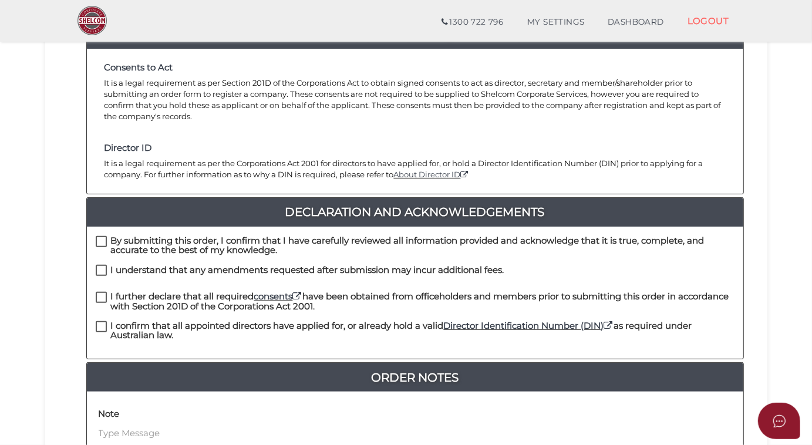
scroll to position [267, 0]
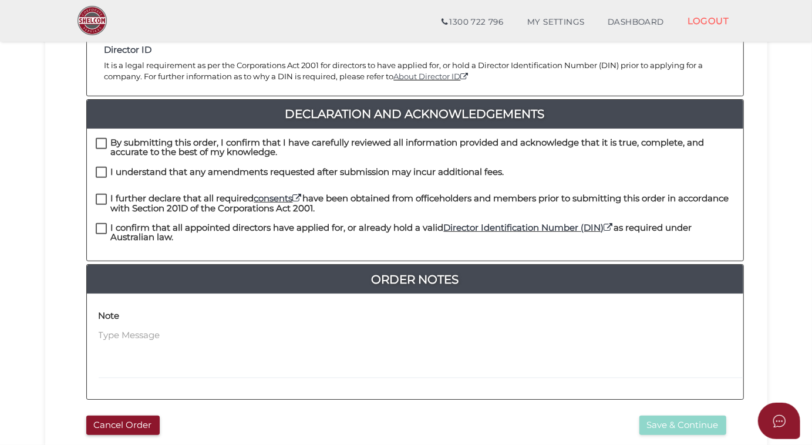
click at [99, 138] on label "By submitting this order, I confirm that I have carefully reviewed all informat…" at bounding box center [415, 145] width 639 height 15
checkbox input "true"
click at [104, 167] on label "I understand that any amendments requested after submission may incur additiona…" at bounding box center [300, 174] width 409 height 15
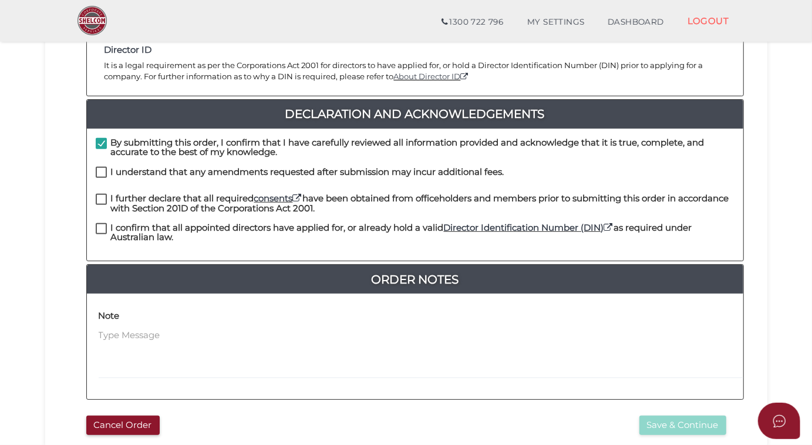
checkbox input "true"
click at [98, 194] on label "I further declare that all required consents have been obtained from officehold…" at bounding box center [415, 201] width 639 height 15
checkbox input "true"
click at [102, 223] on label "I confirm that all appointed directors have applied for, or already hold a vali…" at bounding box center [415, 230] width 639 height 15
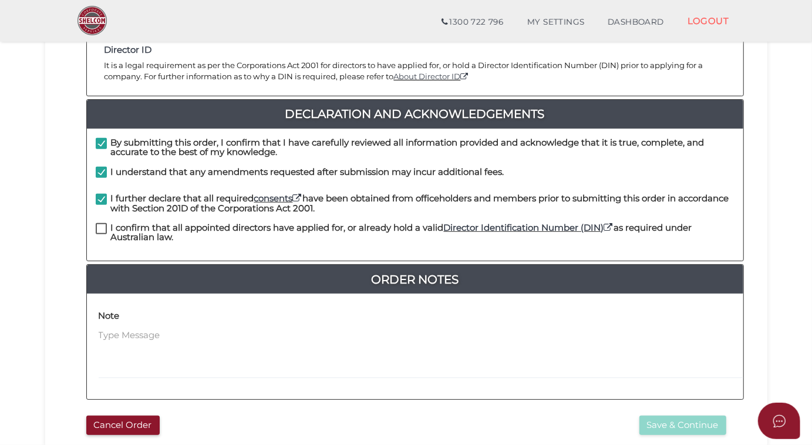
checkbox input "true"
click at [661, 416] on button "Save & Continue" at bounding box center [683, 425] width 87 height 19
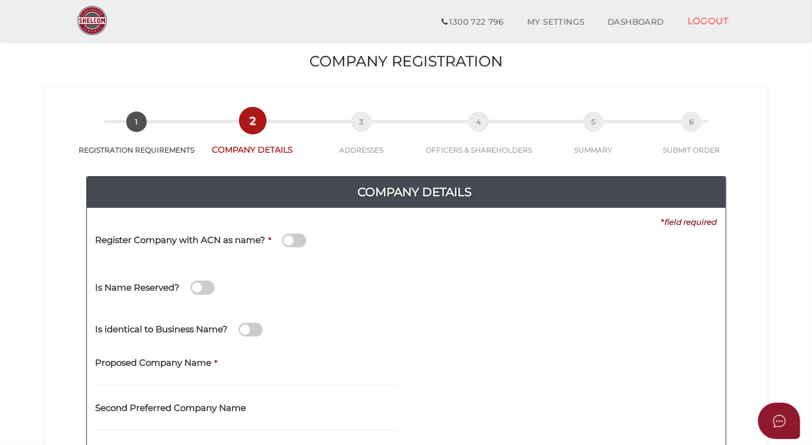
scroll to position [267, 0]
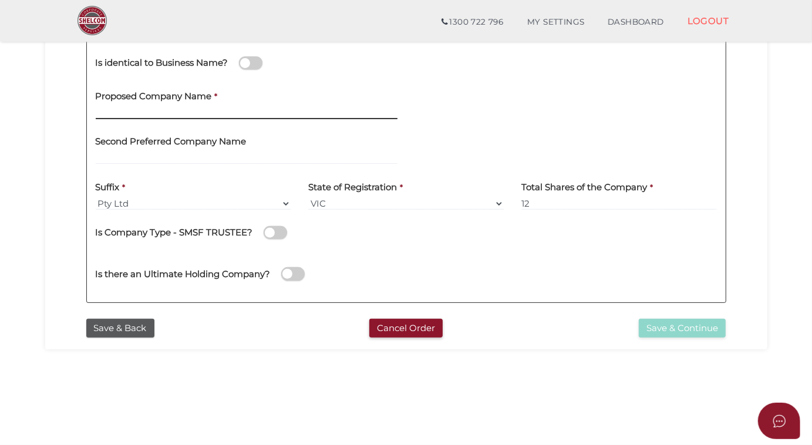
click at [117, 107] on input "text" at bounding box center [247, 112] width 302 height 13
type input "w"
type input "Whitefox Manly"
click at [430, 255] on div "Is there an Ultimate Holding Company?" at bounding box center [406, 272] width 639 height 42
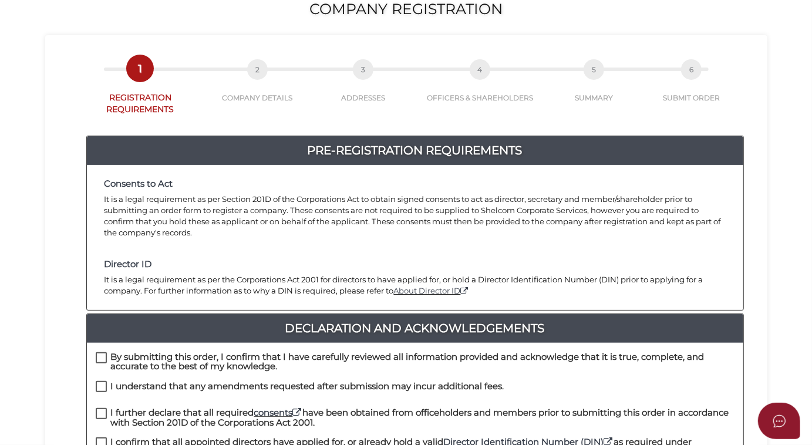
scroll to position [213, 0]
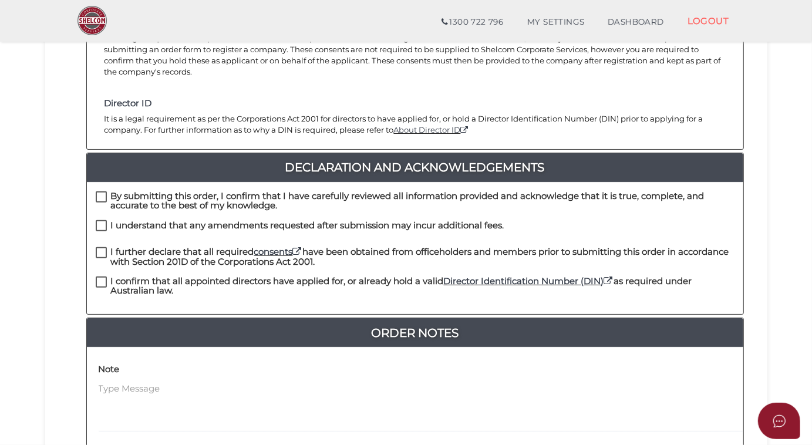
click at [98, 191] on label "By submitting this order, I confirm that I have carefully reviewed all informat…" at bounding box center [415, 198] width 639 height 15
checkbox input "true"
click at [99, 221] on label "I understand that any amendments requested after submission may incur additiona…" at bounding box center [300, 228] width 409 height 15
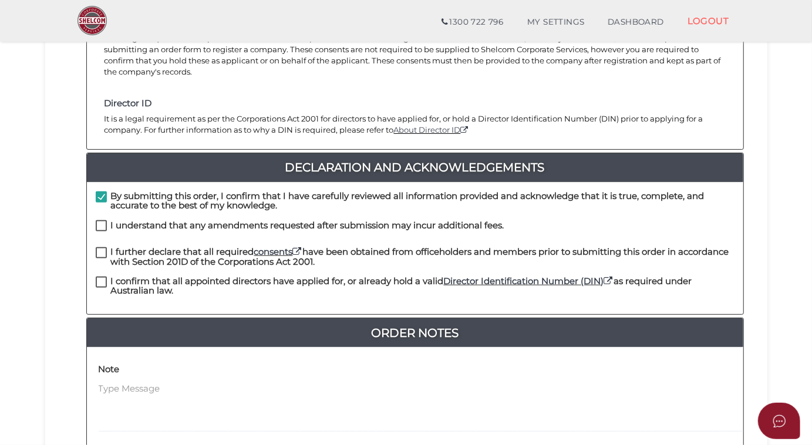
checkbox input "true"
click at [98, 247] on label "I further declare that all required consents have been obtained from officehold…" at bounding box center [415, 254] width 639 height 15
checkbox input "true"
drag, startPoint x: 103, startPoint y: 272, endPoint x: 132, endPoint y: 268, distance: 28.4
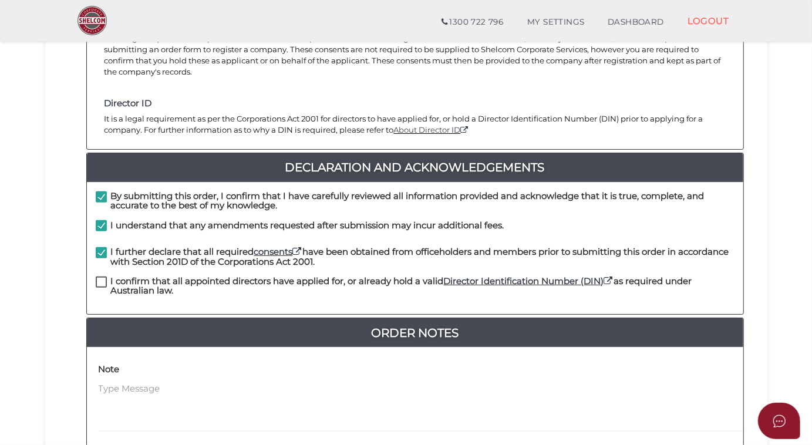
click at [107, 277] on label "I confirm that all appointed directors have applied for, or already hold a vali…" at bounding box center [415, 284] width 639 height 15
checkbox input "true"
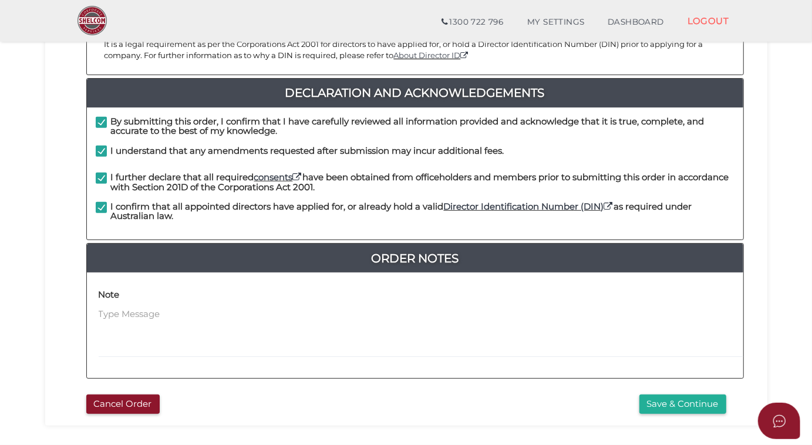
scroll to position [348, 0]
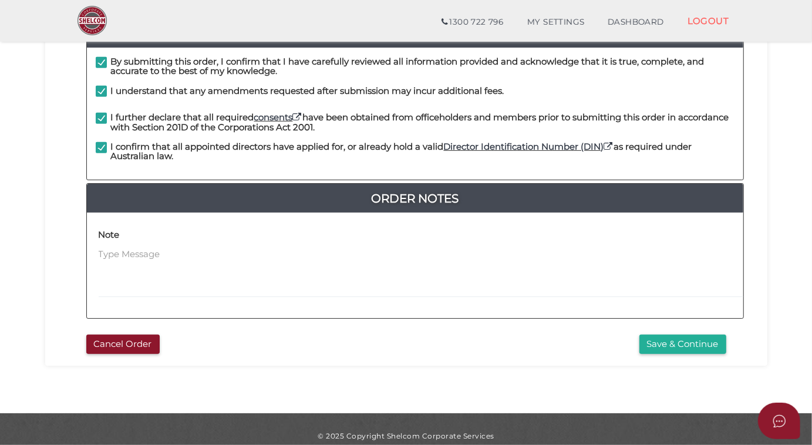
click at [673, 335] on button "Save & Continue" at bounding box center [683, 344] width 87 height 19
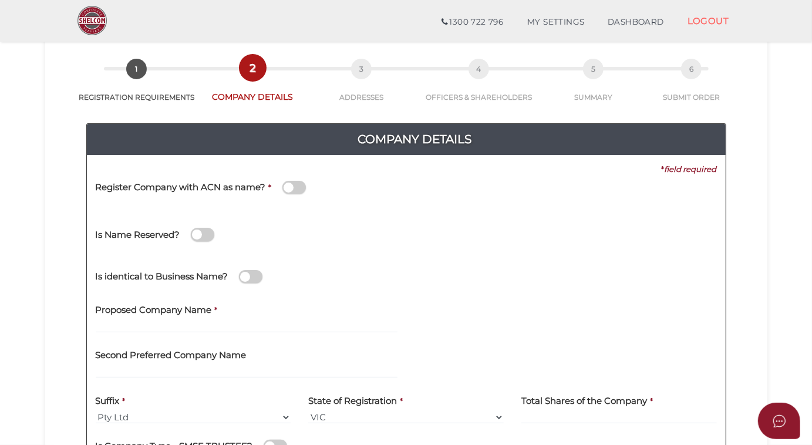
scroll to position [160, 0]
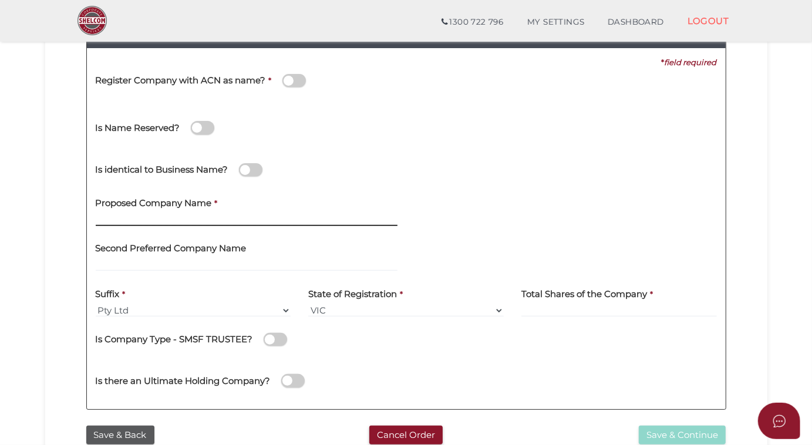
click at [109, 214] on input "text" at bounding box center [247, 219] width 302 height 13
type input "M"
type input "w"
type input "Whitefox Manly"
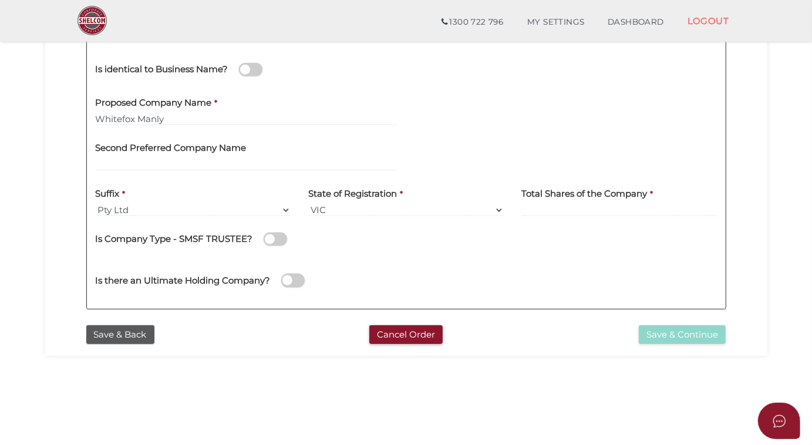
scroll to position [320, 0]
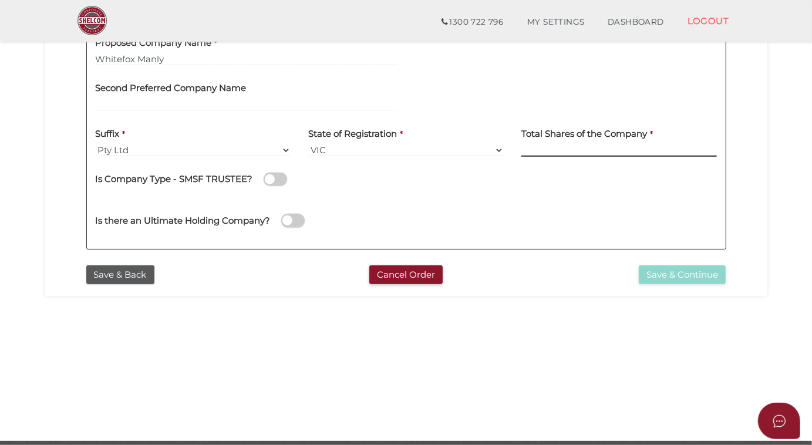
click at [555, 144] on input at bounding box center [619, 150] width 196 height 13
type input "12"
click at [571, 194] on div "Is Company Type - SMSF TRUSTEE?" at bounding box center [406, 182] width 621 height 33
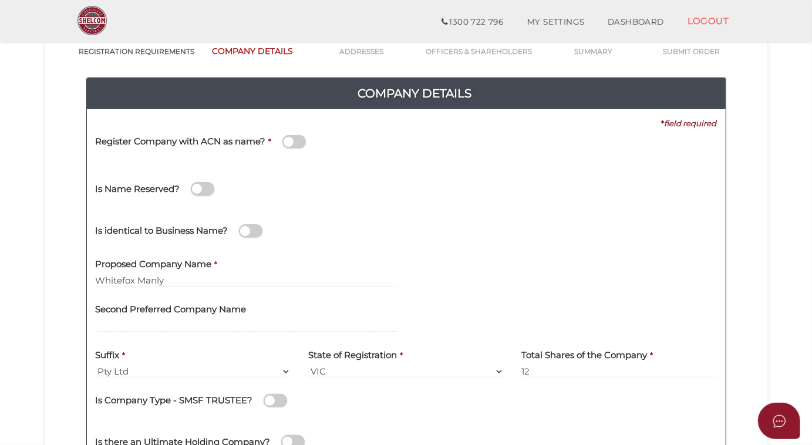
scroll to position [160, 0]
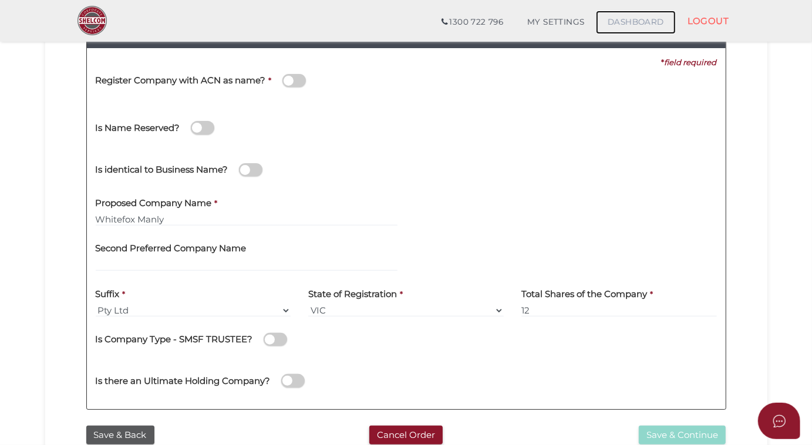
click at [645, 25] on link "DASHBOARD" at bounding box center [636, 22] width 80 height 23
